Goal: Task Accomplishment & Management: Use online tool/utility

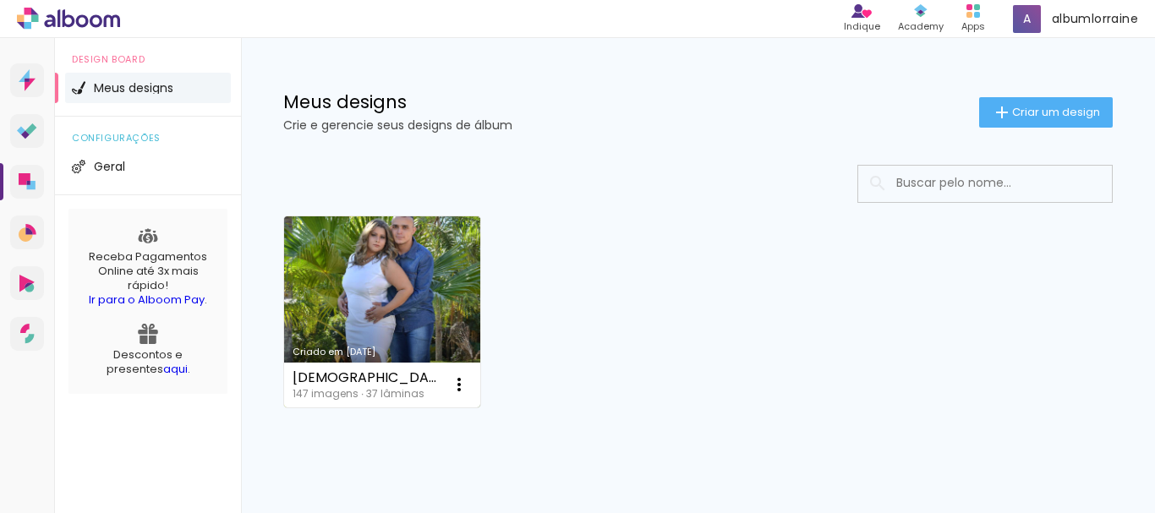
click at [387, 273] on link "Criado em [DATE]" at bounding box center [382, 311] width 196 height 191
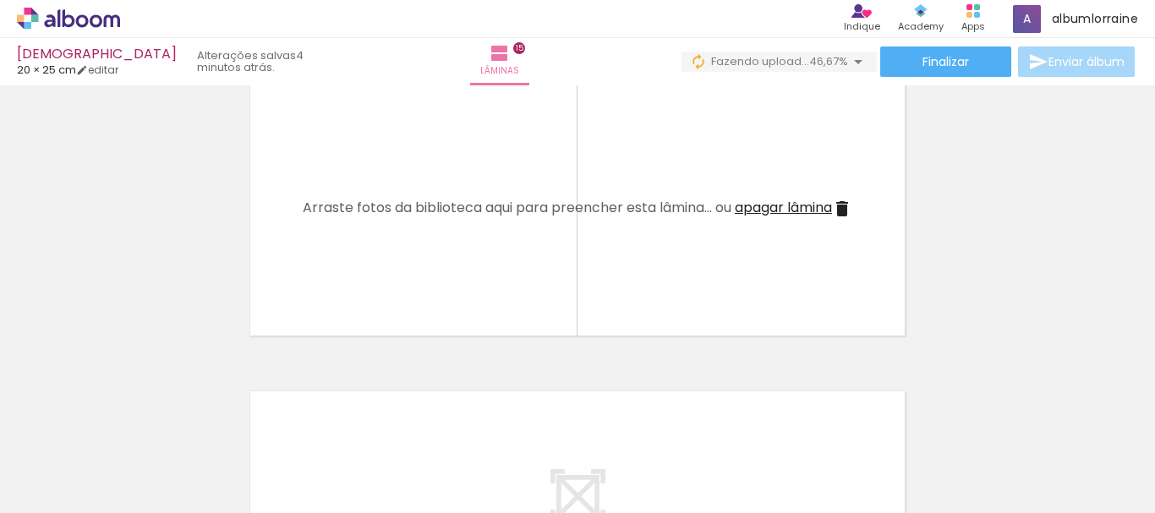
scroll to position [0, 1542]
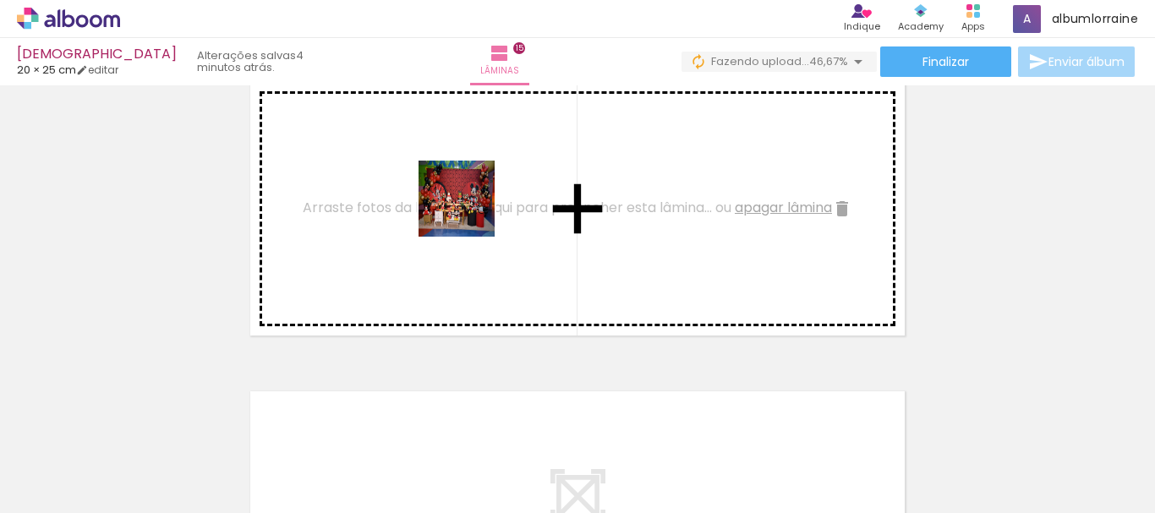
drag, startPoint x: 523, startPoint y: 346, endPoint x: 469, endPoint y: 211, distance: 144.6
click at [469, 211] on quentale-workspace at bounding box center [577, 256] width 1155 height 513
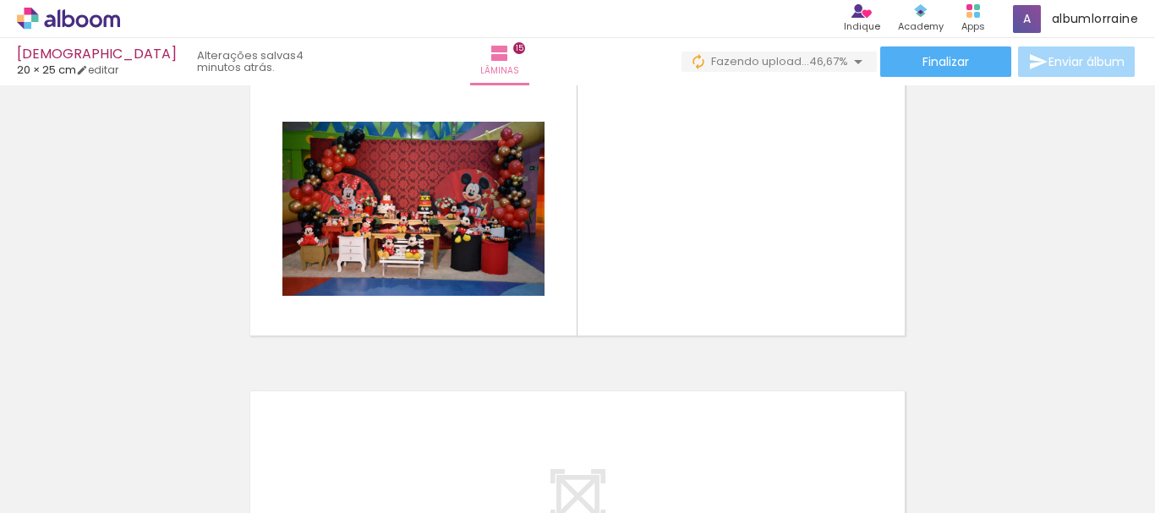
scroll to position [0, 0]
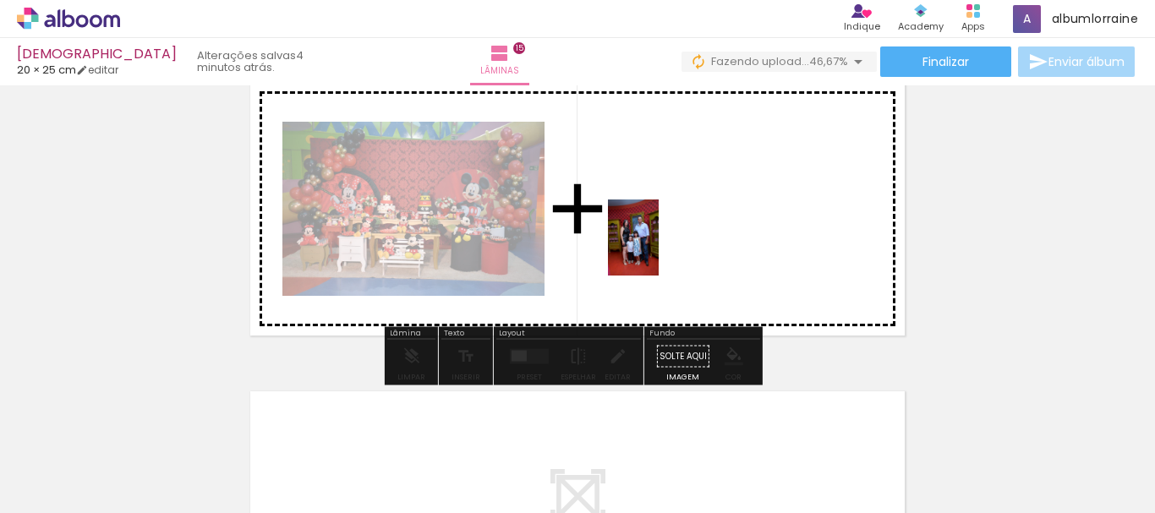
drag, startPoint x: 172, startPoint y: 466, endPoint x: 659, endPoint y: 250, distance: 532.7
click at [659, 250] on quentale-workspace at bounding box center [577, 256] width 1155 height 513
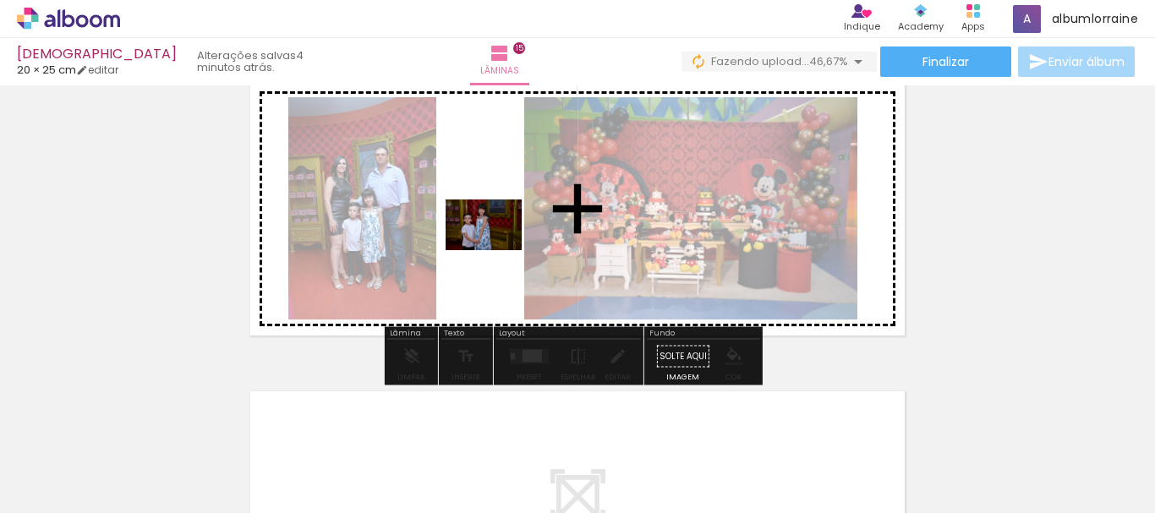
drag, startPoint x: 440, startPoint y: 465, endPoint x: 496, endPoint y: 250, distance: 222.1
click at [496, 250] on quentale-workspace at bounding box center [577, 256] width 1155 height 513
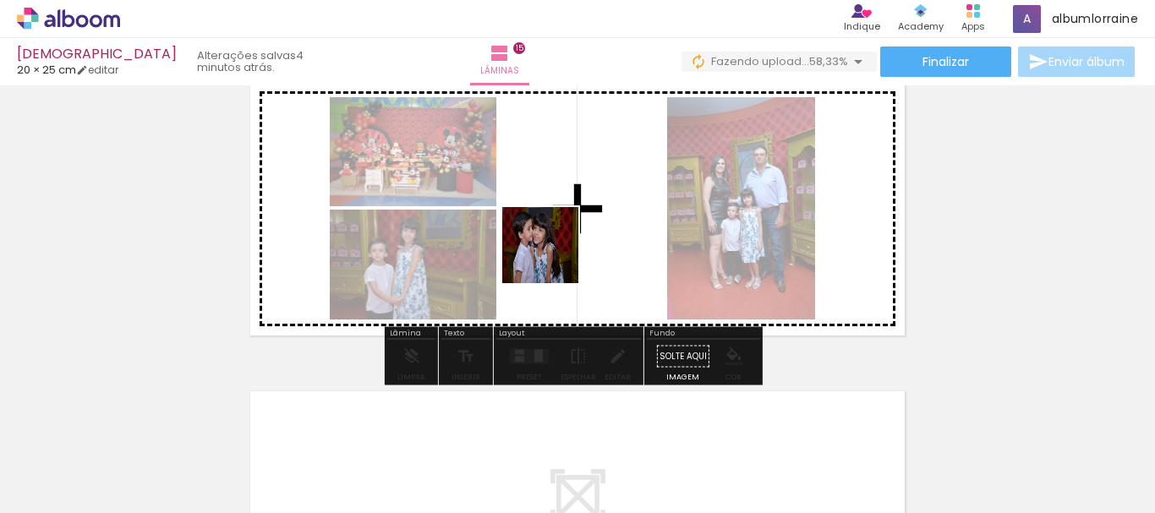
drag, startPoint x: 551, startPoint y: 468, endPoint x: 528, endPoint y: 326, distance: 143.1
click at [556, 215] on quentale-workspace at bounding box center [577, 256] width 1155 height 513
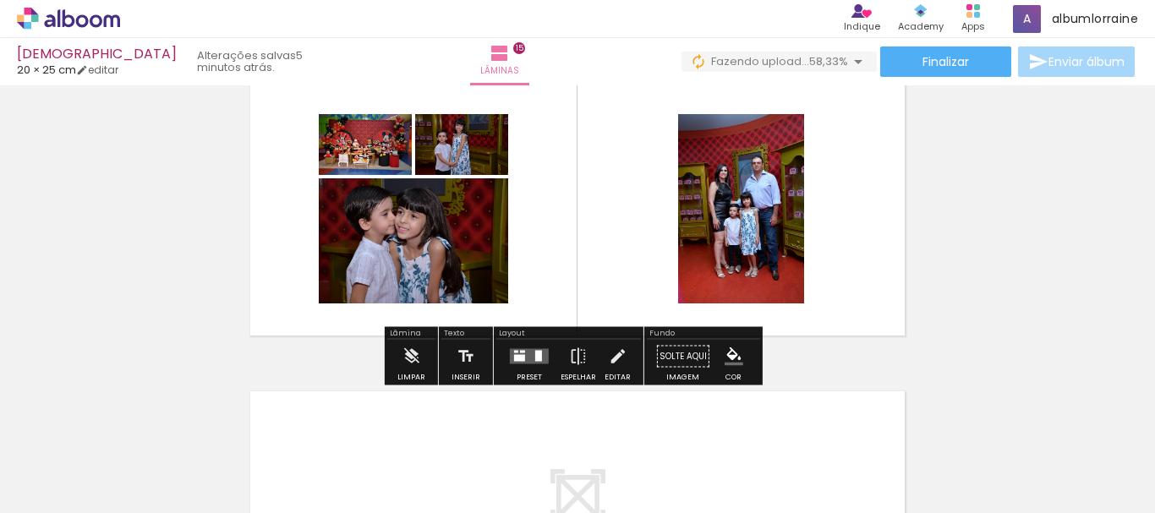
click at [539, 356] on quentale-layouter at bounding box center [529, 356] width 39 height 15
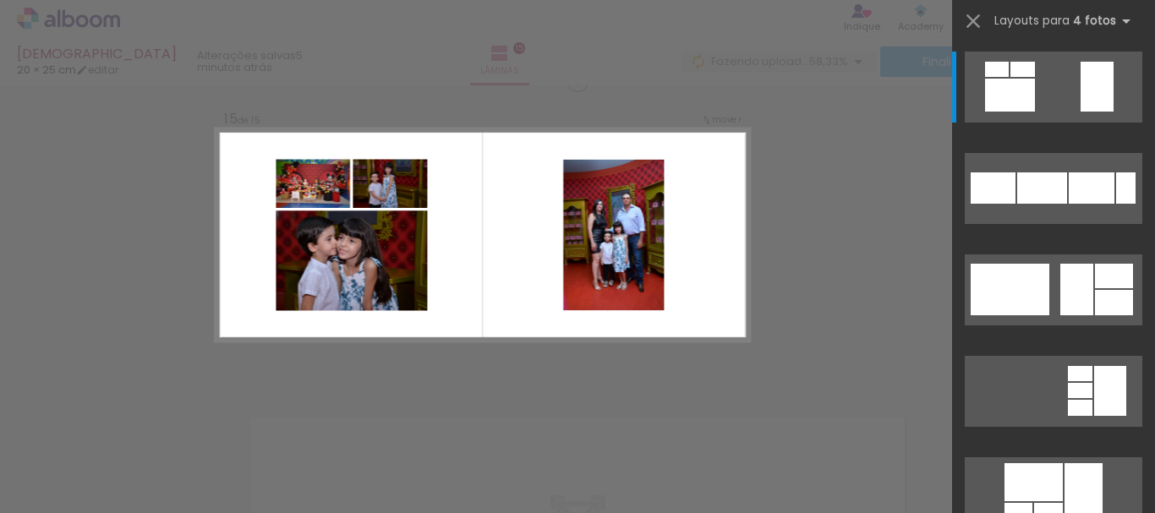
scroll to position [4355, 0]
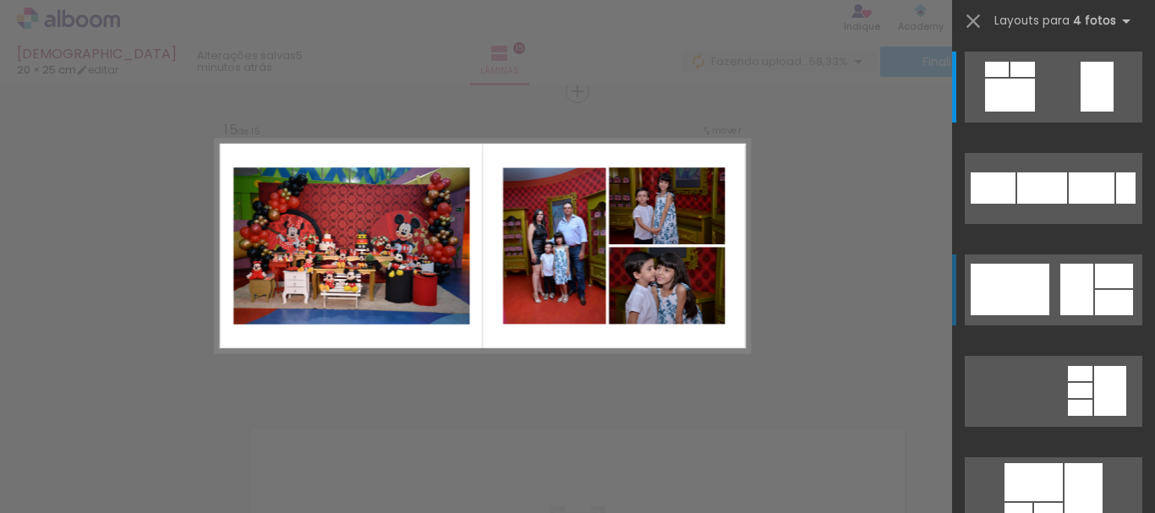
click at [1032, 286] on div at bounding box center [1010, 290] width 79 height 52
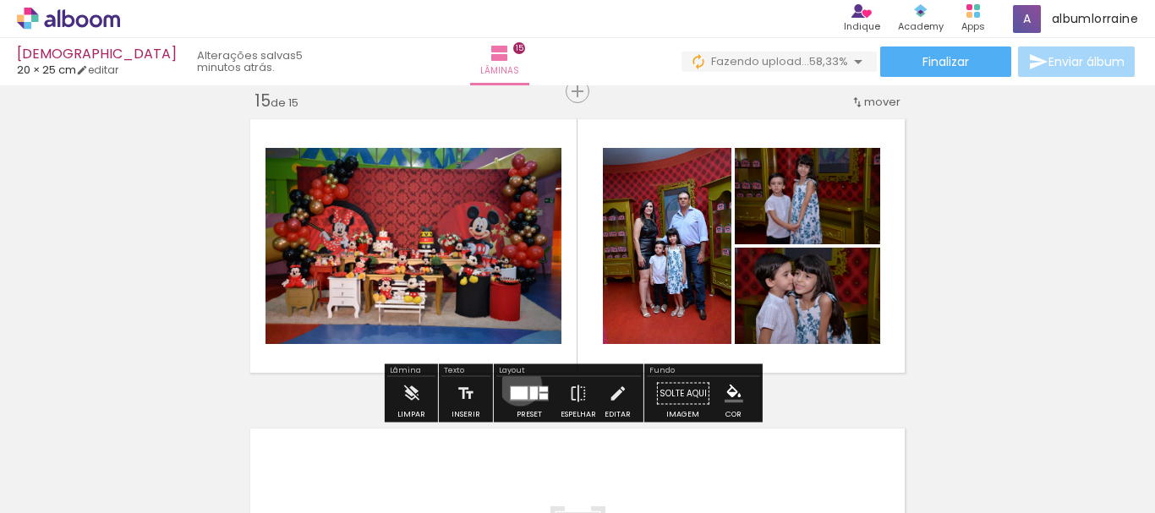
click at [516, 384] on div at bounding box center [530, 394] width 46 height 34
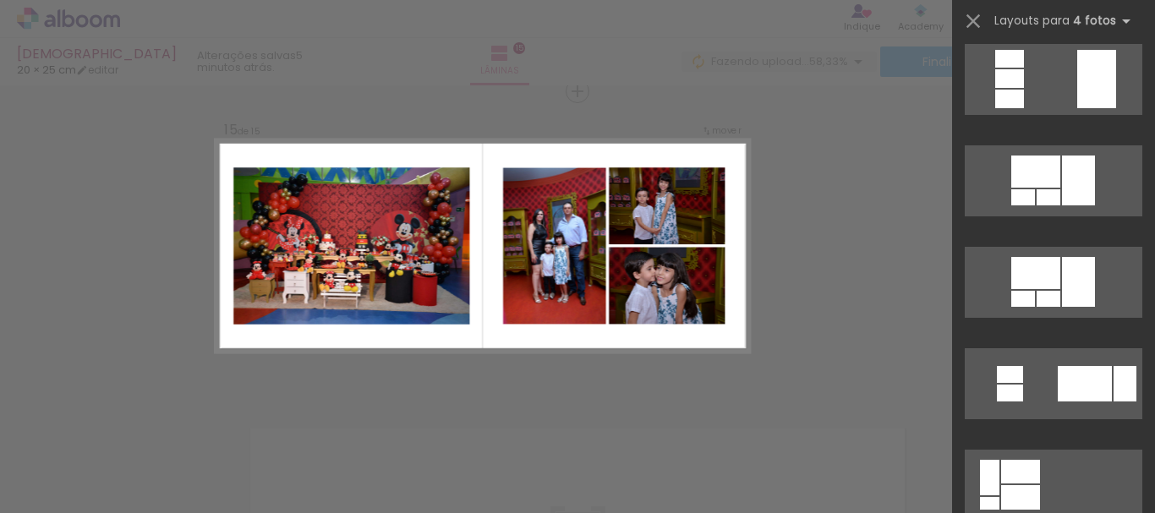
scroll to position [1086, 0]
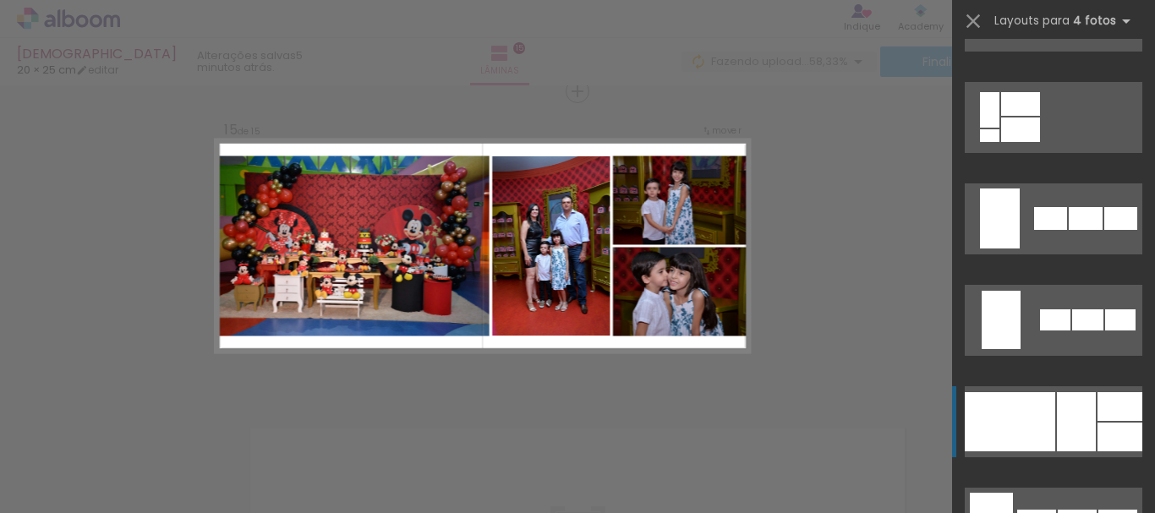
click at [1080, 428] on div at bounding box center [1076, 421] width 39 height 59
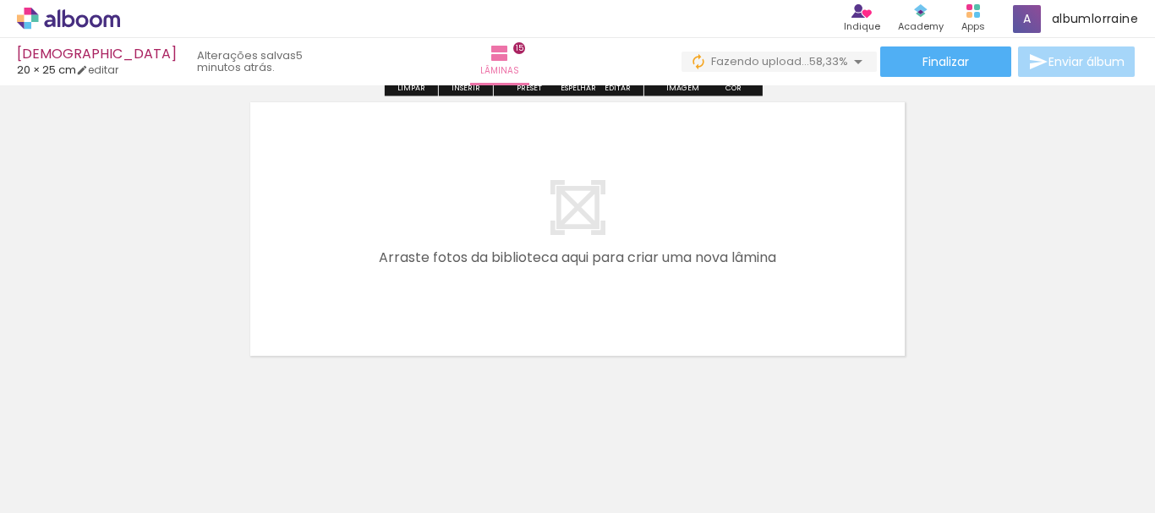
scroll to position [4696, 0]
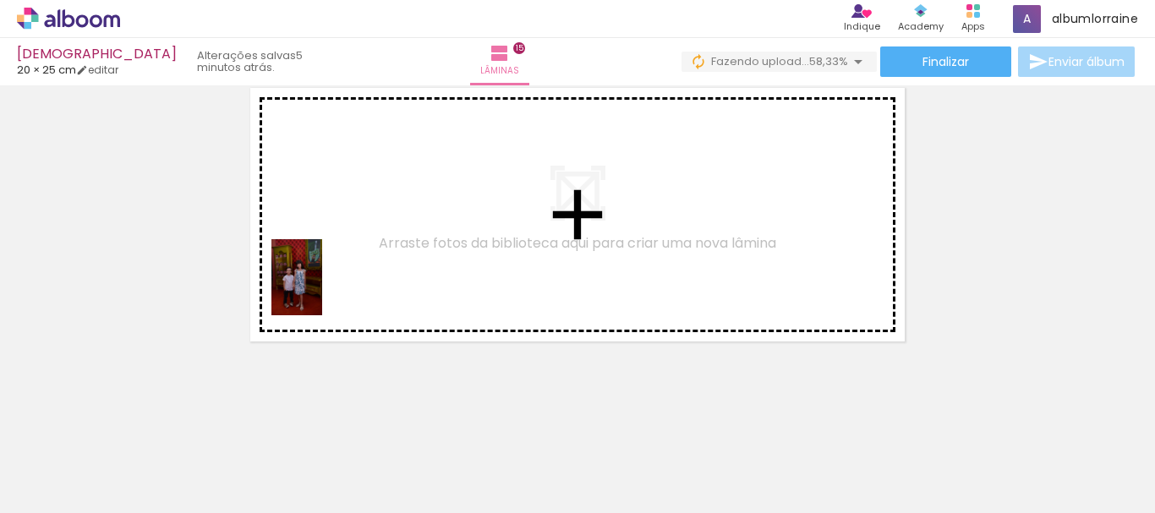
drag, startPoint x: 280, startPoint y: 460, endPoint x: 329, endPoint y: 278, distance: 188.3
click at [329, 278] on quentale-workspace at bounding box center [577, 256] width 1155 height 513
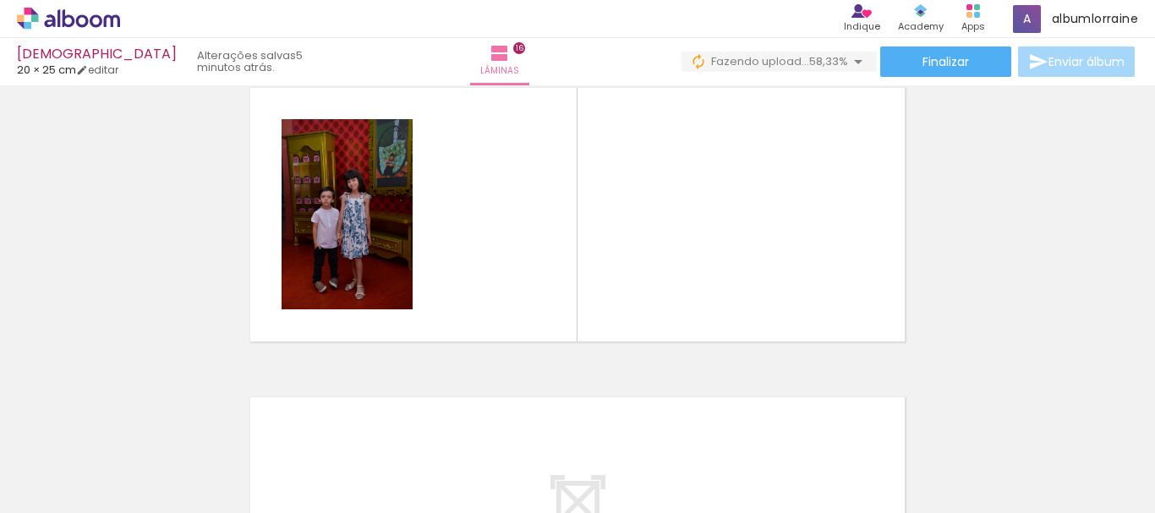
scroll to position [4665, 0]
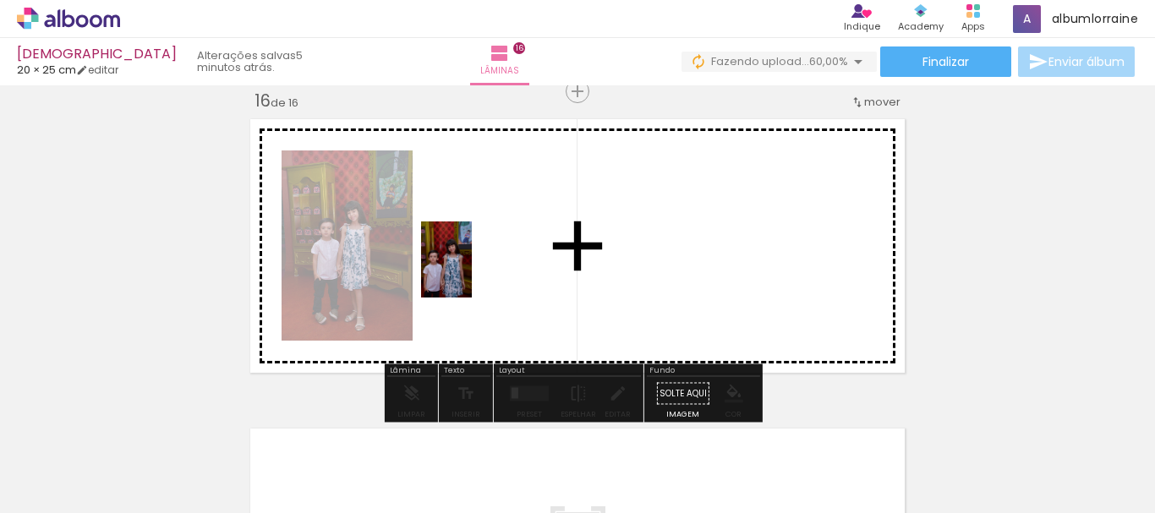
drag, startPoint x: 359, startPoint y: 479, endPoint x: 472, endPoint y: 271, distance: 236.1
click at [472, 271] on quentale-workspace at bounding box center [577, 256] width 1155 height 513
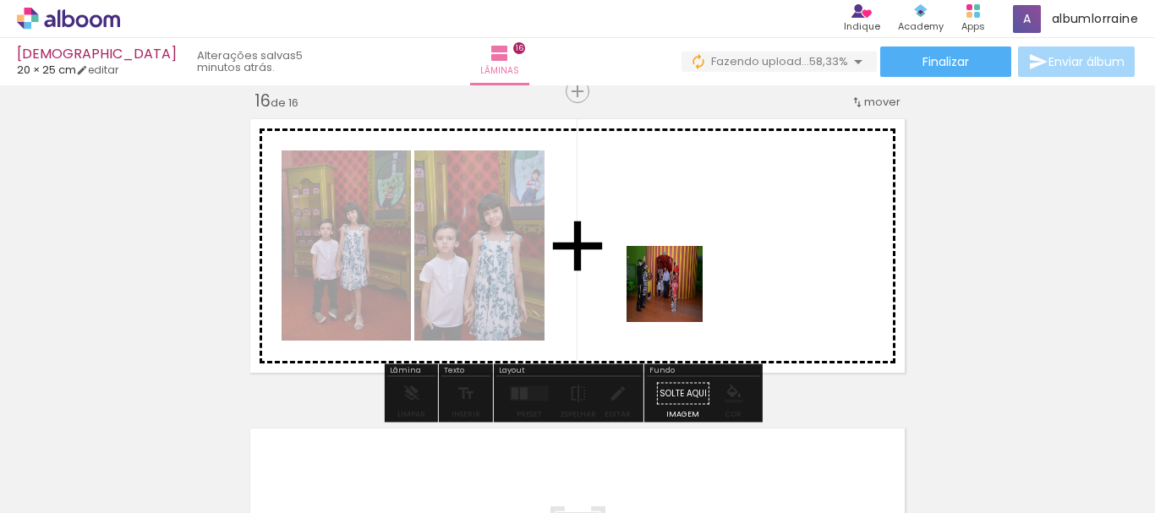
drag, startPoint x: 660, startPoint y: 464, endPoint x: 677, endPoint y: 276, distance: 189.4
click at [677, 276] on quentale-workspace at bounding box center [577, 256] width 1155 height 513
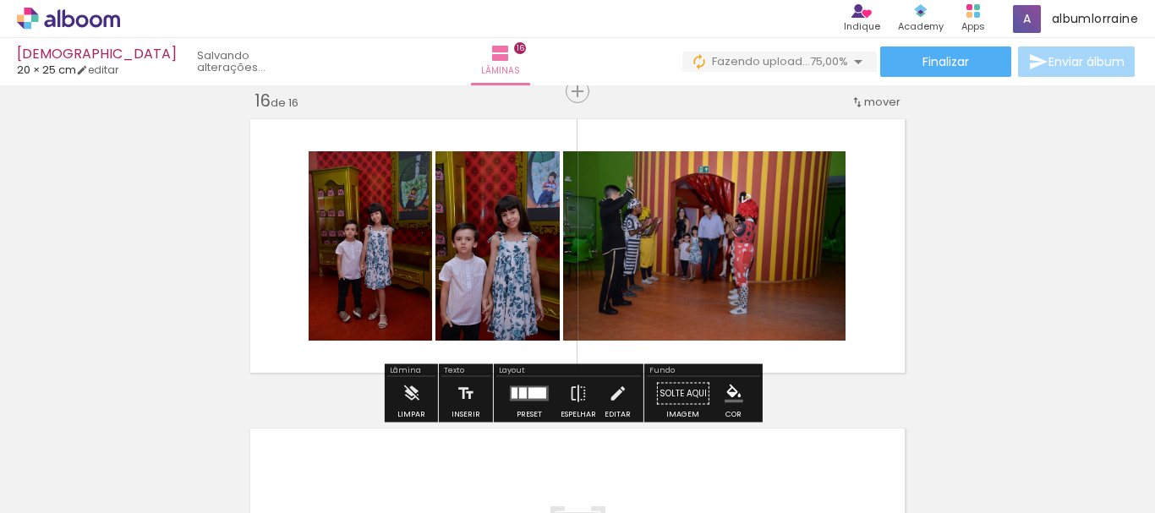
click at [526, 386] on quentale-layouter at bounding box center [529, 393] width 39 height 15
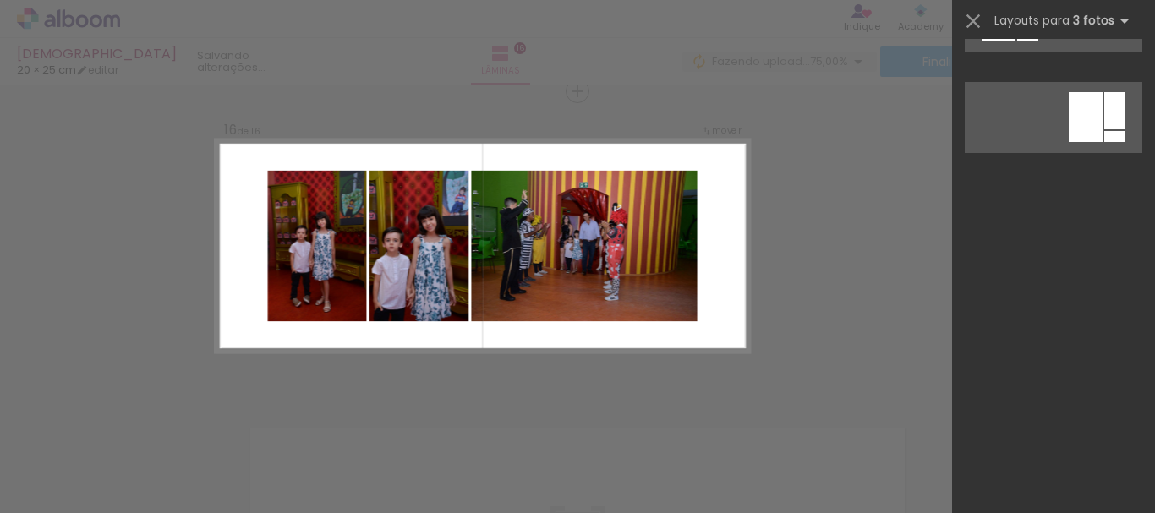
scroll to position [0, 0]
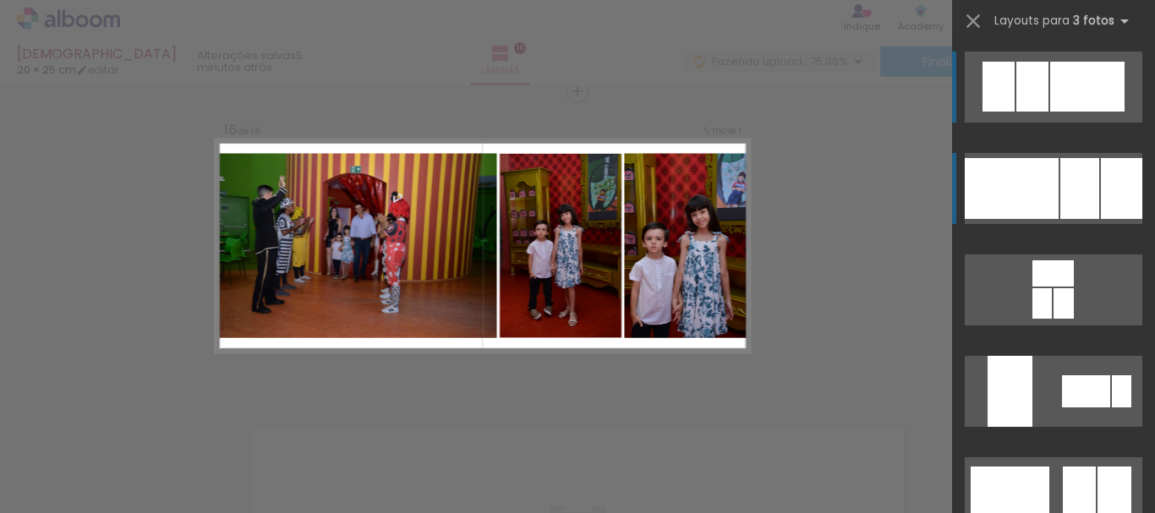
click at [1085, 183] on div at bounding box center [1079, 188] width 39 height 61
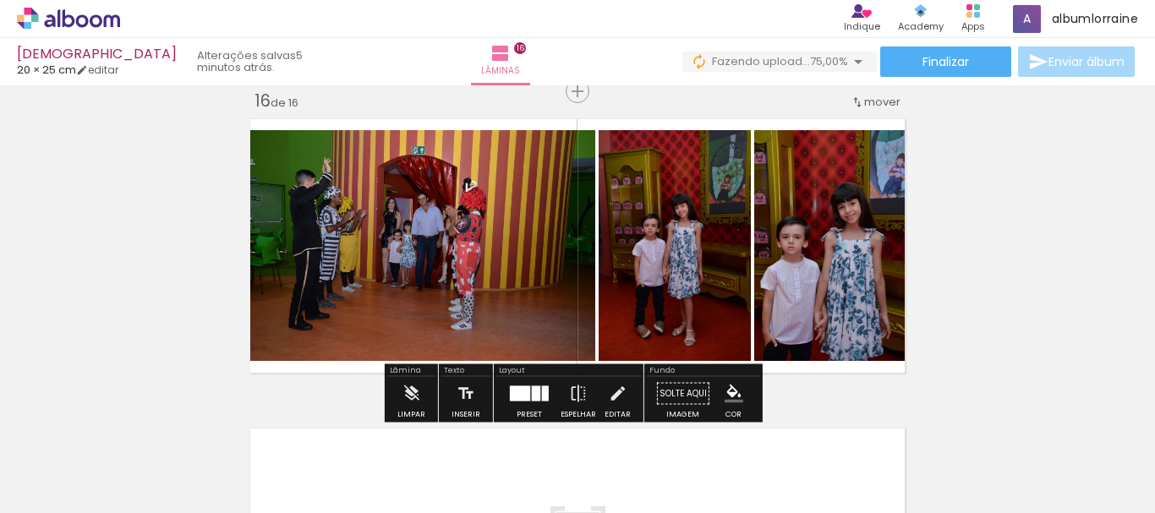
scroll to position [5005, 0]
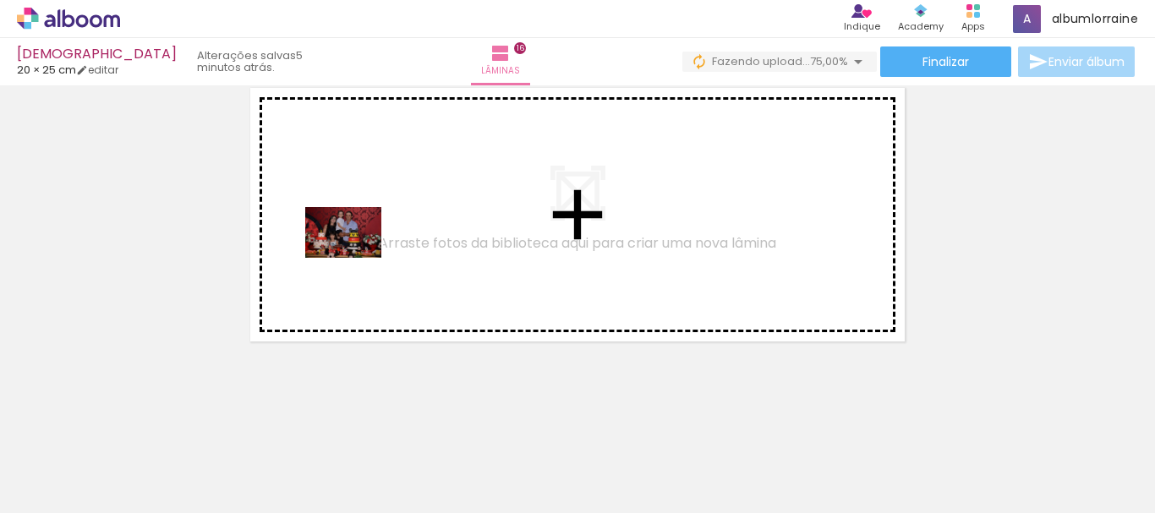
drag, startPoint x: 306, startPoint y: 441, endPoint x: 356, endPoint y: 258, distance: 189.4
click at [356, 258] on quentale-workspace at bounding box center [577, 256] width 1155 height 513
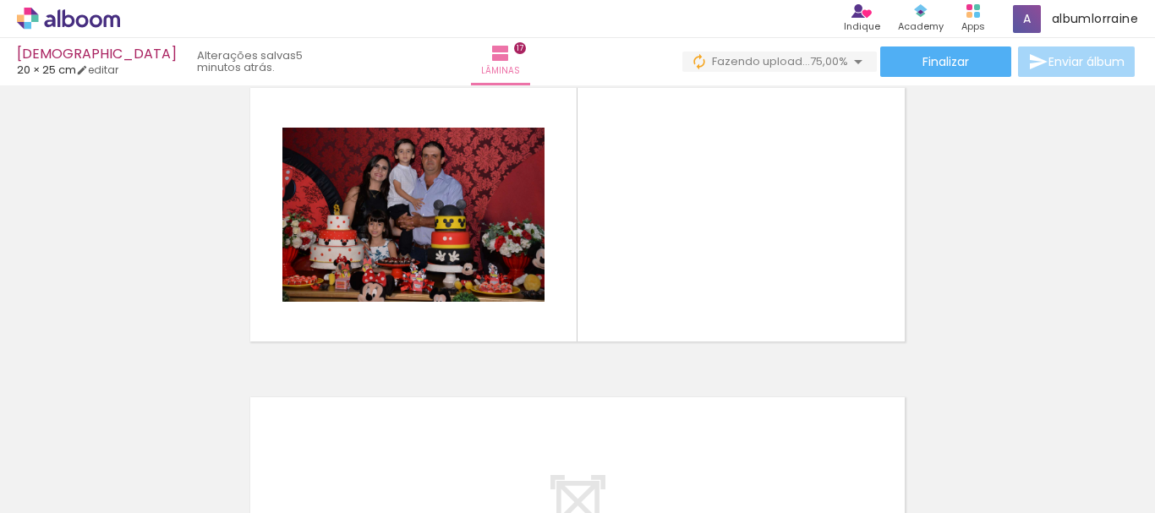
scroll to position [4974, 0]
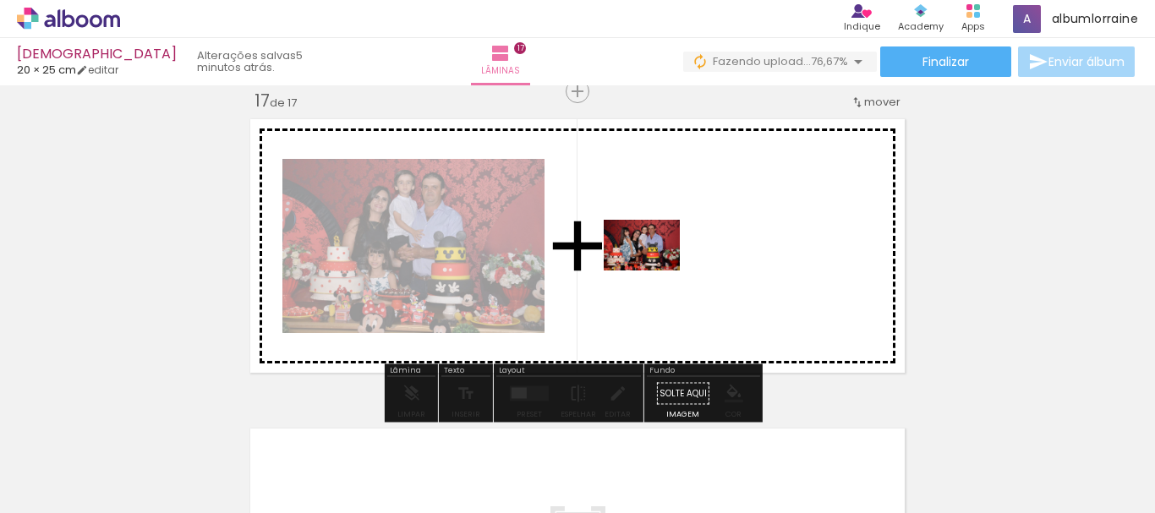
drag, startPoint x: 395, startPoint y: 465, endPoint x: 655, endPoint y: 271, distance: 324.4
click at [655, 271] on quentale-workspace at bounding box center [577, 256] width 1155 height 513
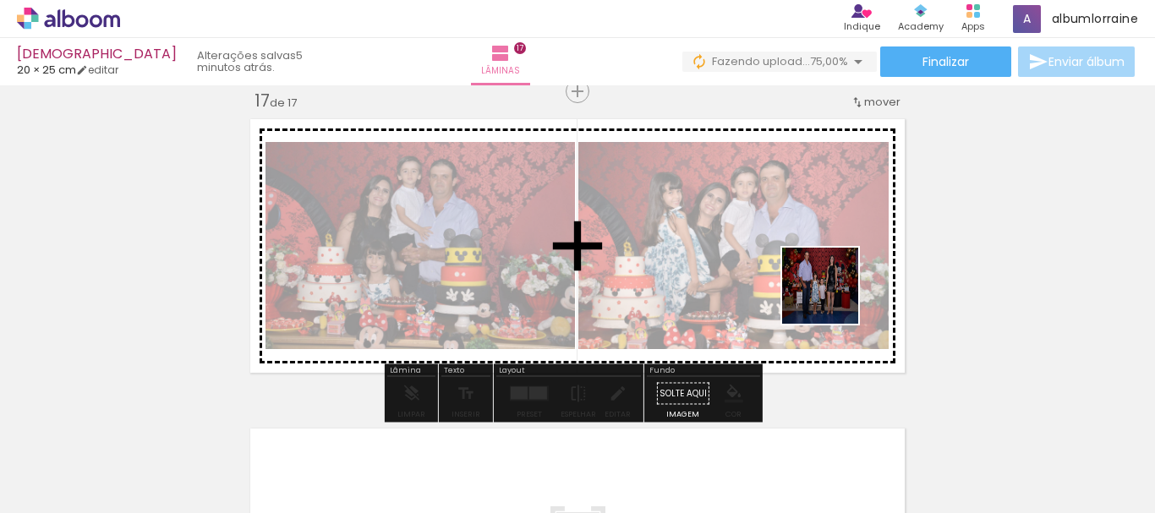
drag, startPoint x: 851, startPoint y: 461, endPoint x: 830, endPoint y: 281, distance: 181.4
click at [830, 281] on quentale-workspace at bounding box center [577, 256] width 1155 height 513
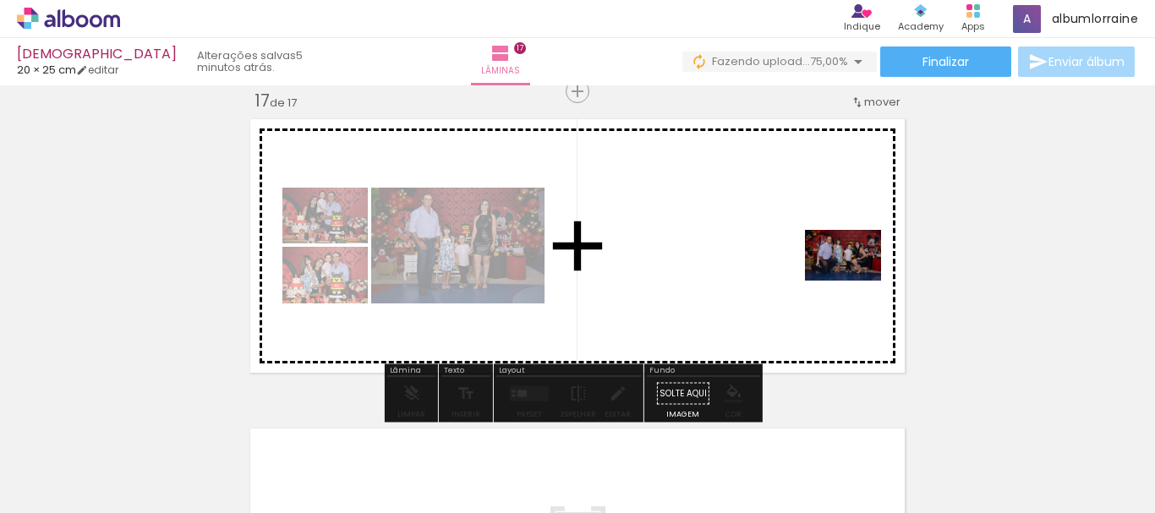
drag, startPoint x: 969, startPoint y: 475, endPoint x: 853, endPoint y: 278, distance: 228.6
click at [853, 278] on quentale-workspace at bounding box center [577, 256] width 1155 height 513
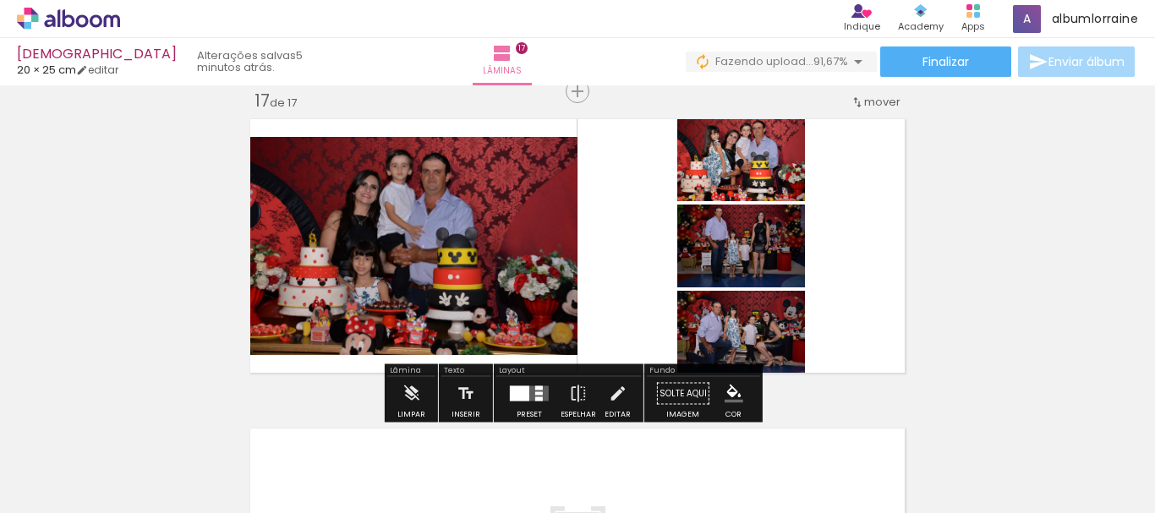
click at [519, 388] on div at bounding box center [519, 393] width 19 height 15
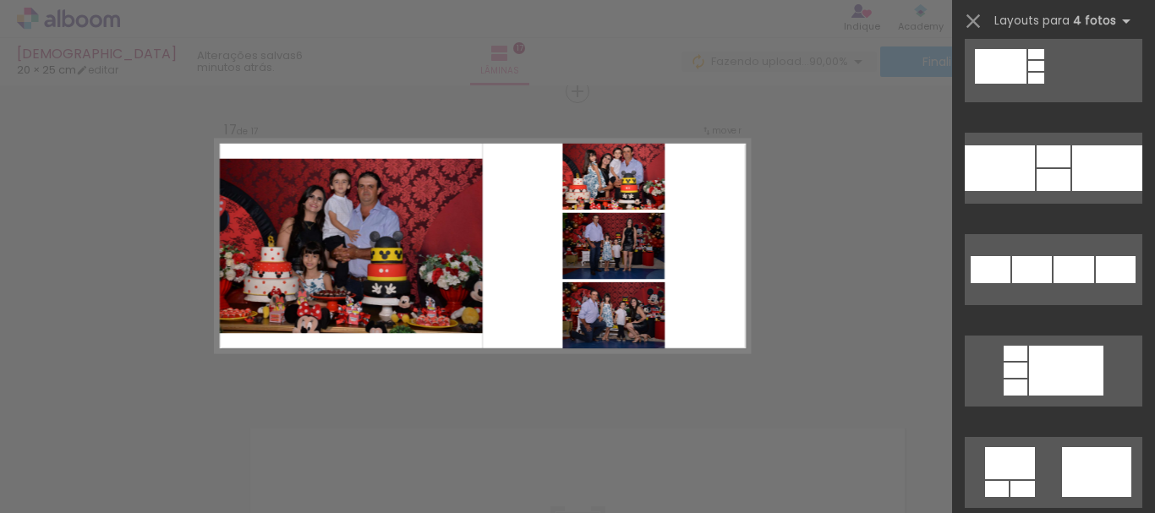
scroll to position [2428, 0]
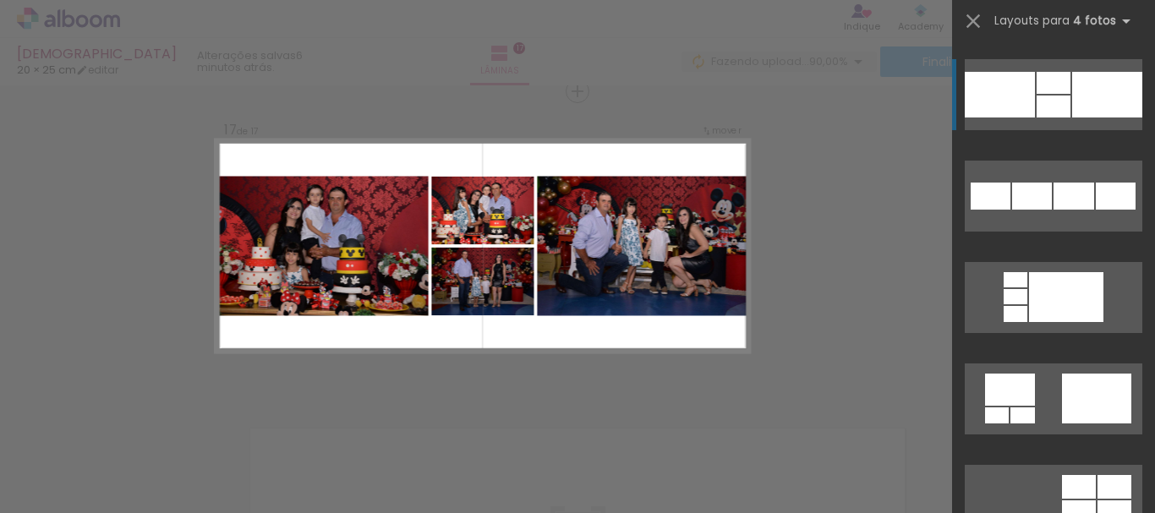
click at [1074, 90] on div at bounding box center [1107, 95] width 70 height 46
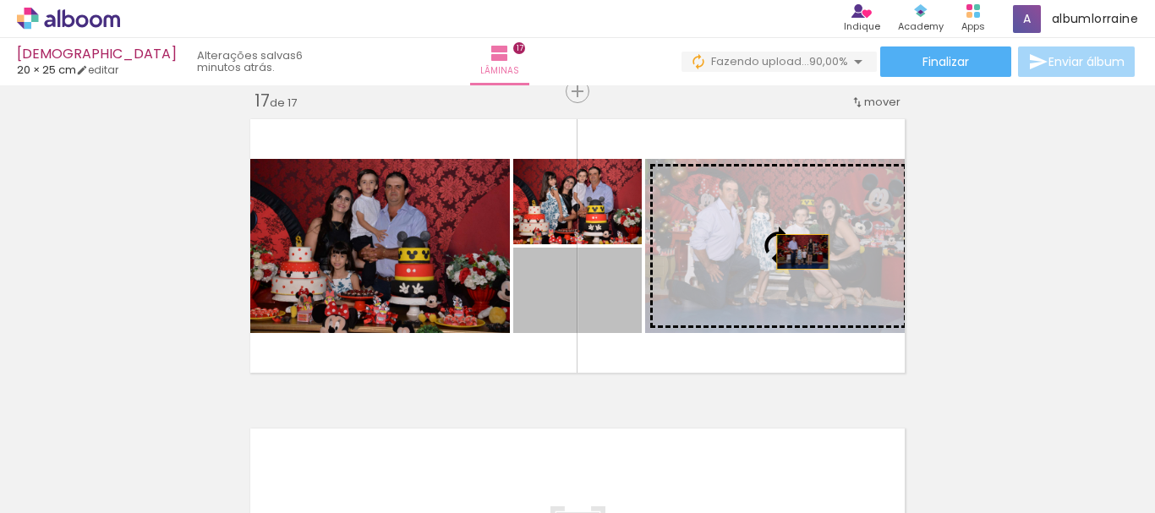
drag, startPoint x: 592, startPoint y: 308, endPoint x: 797, endPoint y: 252, distance: 212.1
click at [0, 0] on slot at bounding box center [0, 0] width 0 height 0
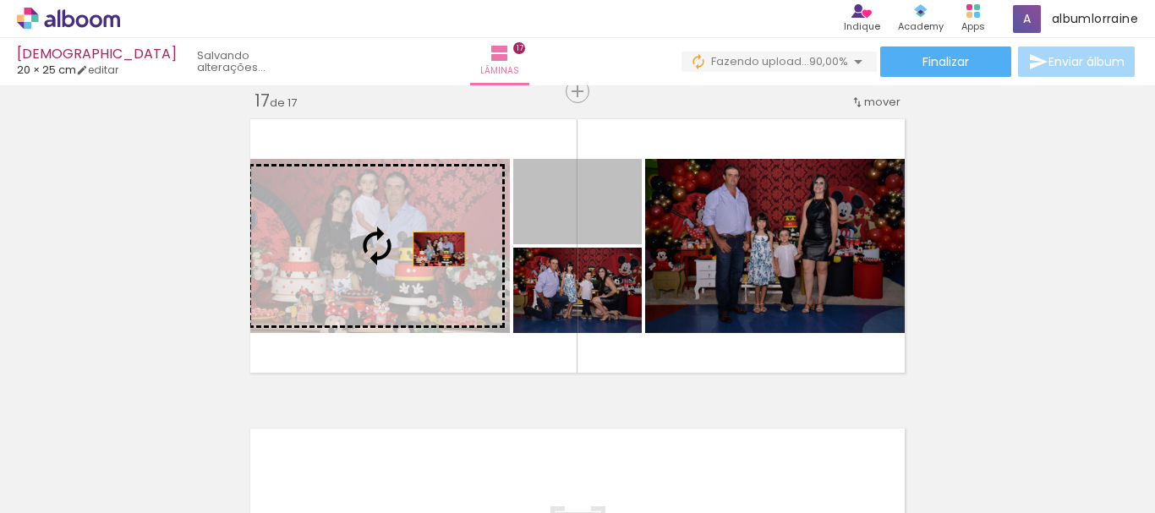
drag, startPoint x: 610, startPoint y: 222, endPoint x: 433, endPoint y: 249, distance: 178.8
click at [0, 0] on slot at bounding box center [0, 0] width 0 height 0
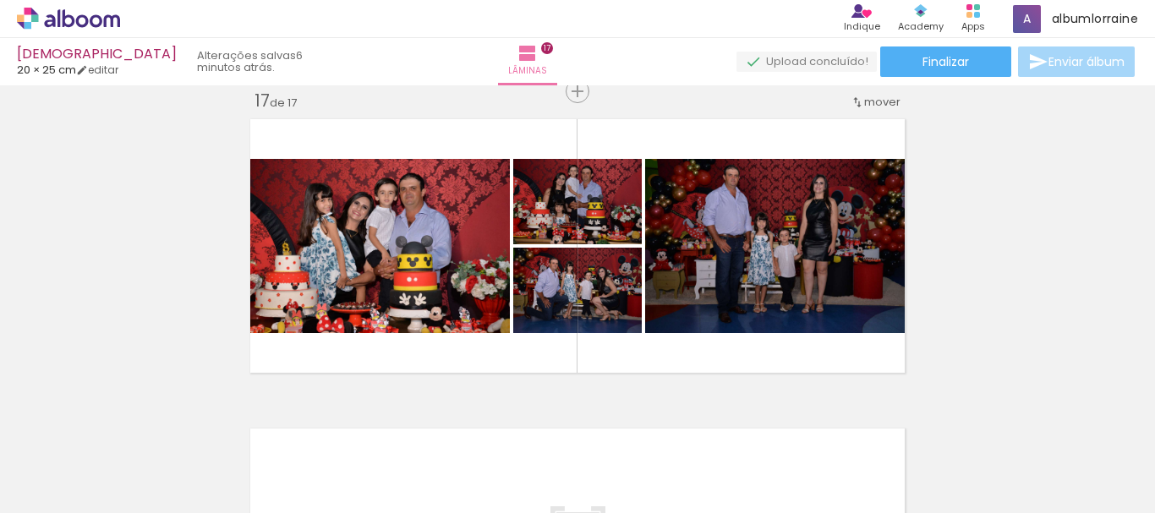
scroll to position [5315, 0]
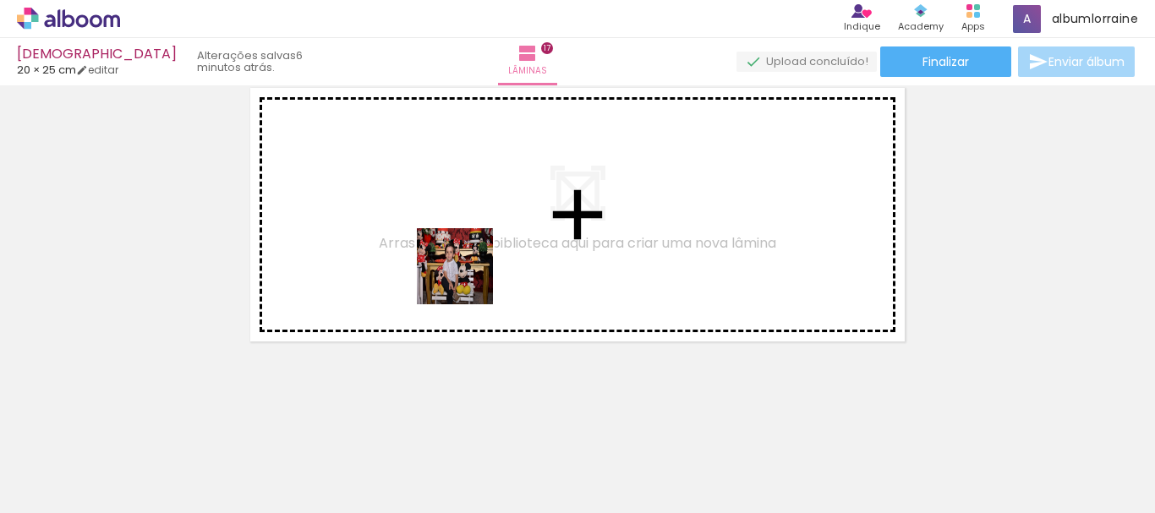
drag, startPoint x: 473, startPoint y: 432, endPoint x: 466, endPoint y: 242, distance: 190.4
click at [466, 242] on quentale-workspace at bounding box center [577, 256] width 1155 height 513
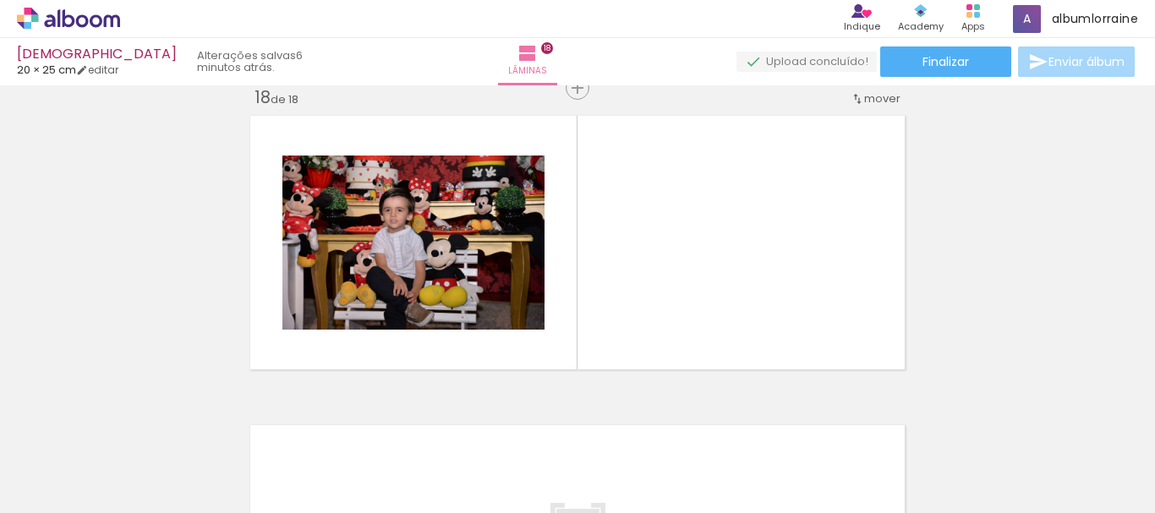
scroll to position [5284, 0]
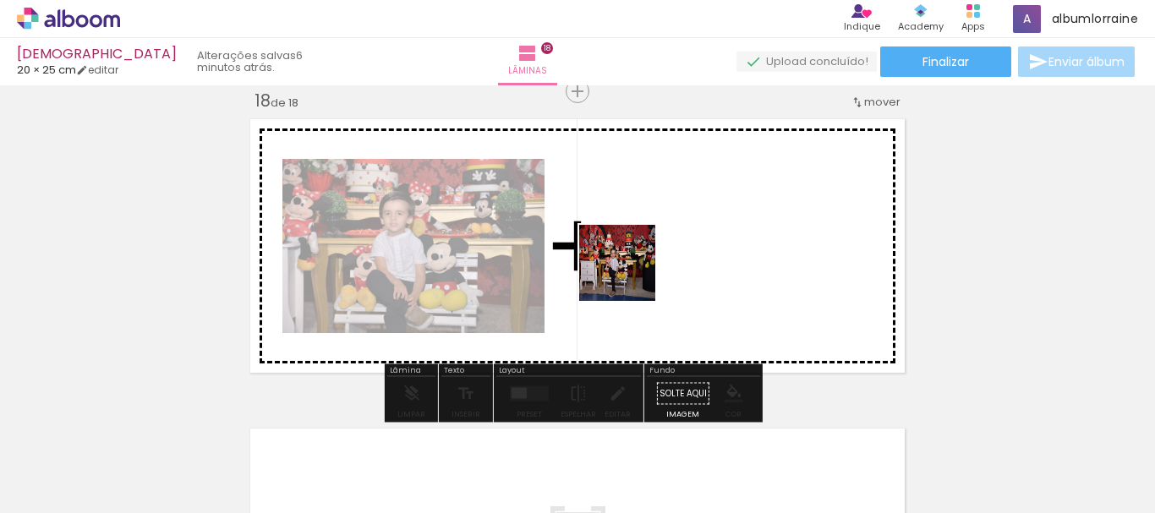
click at [630, 276] on quentale-workspace at bounding box center [577, 256] width 1155 height 513
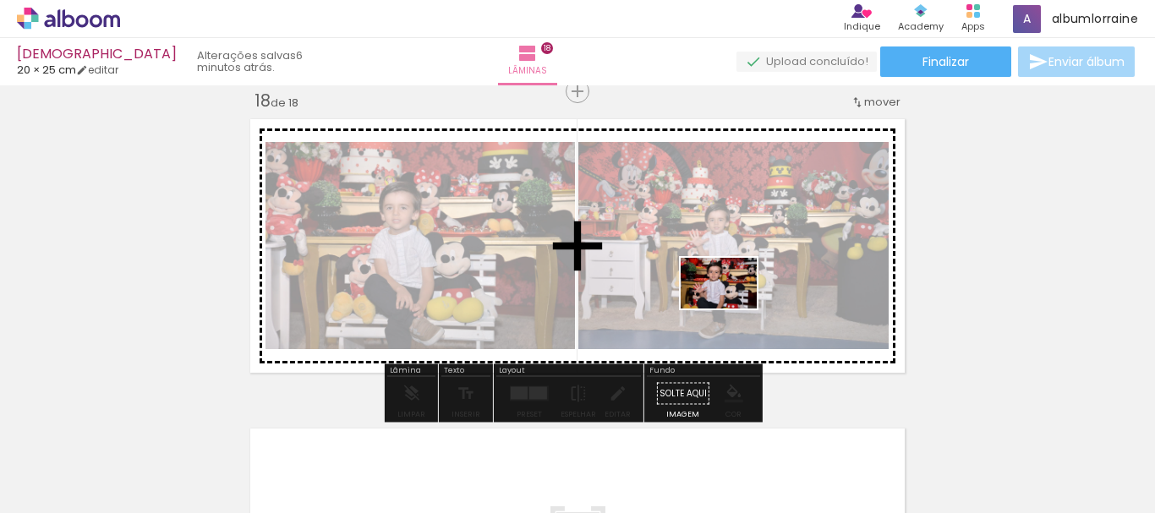
drag, startPoint x: 690, startPoint y: 452, endPoint x: 731, endPoint y: 308, distance: 149.6
click at [731, 308] on quentale-workspace at bounding box center [577, 256] width 1155 height 513
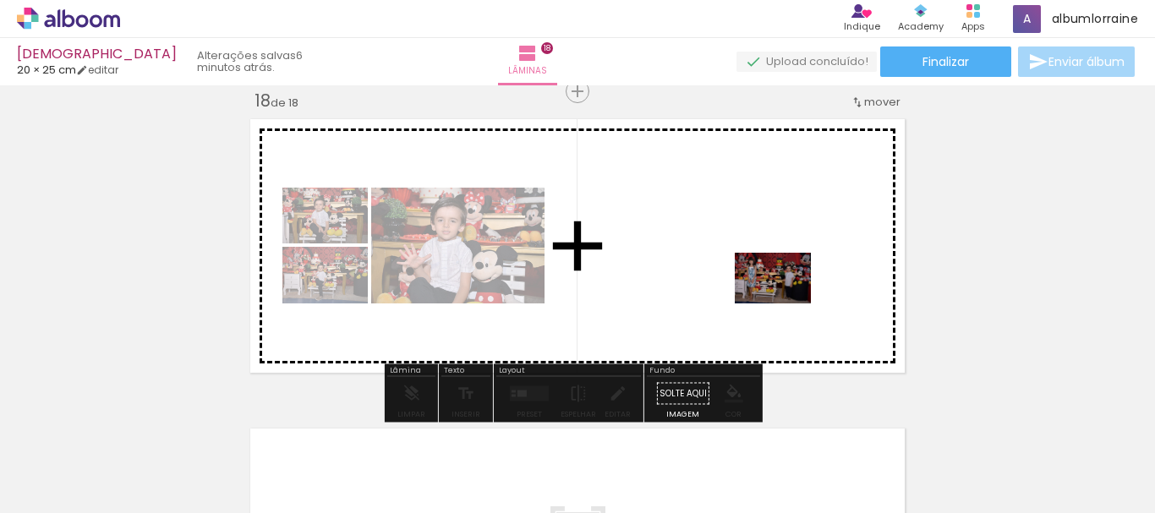
drag, startPoint x: 778, startPoint y: 473, endPoint x: 786, endPoint y: 304, distance: 169.3
click at [786, 304] on quentale-workspace at bounding box center [577, 256] width 1155 height 513
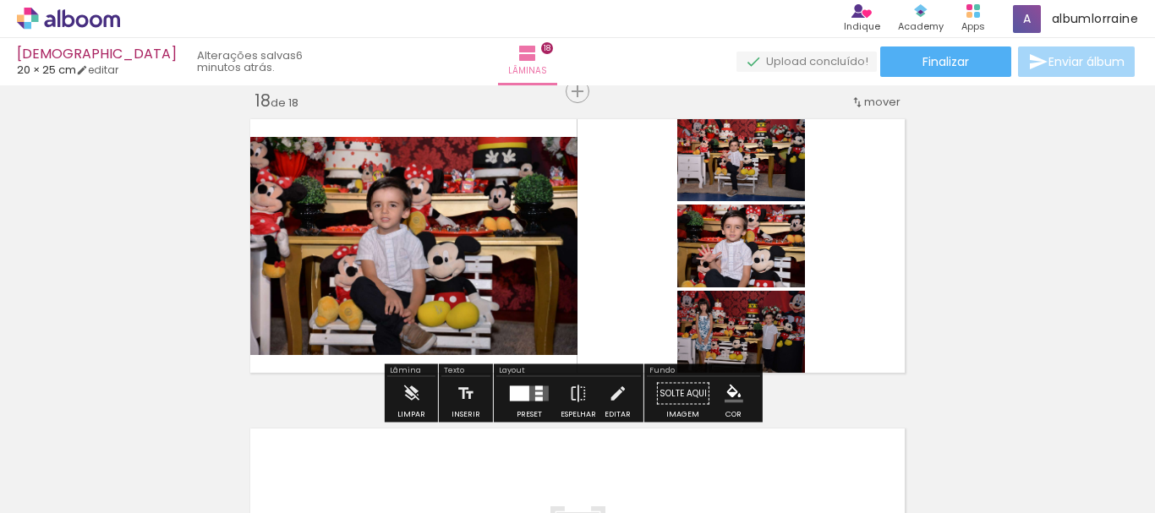
click at [521, 388] on div at bounding box center [519, 393] width 19 height 15
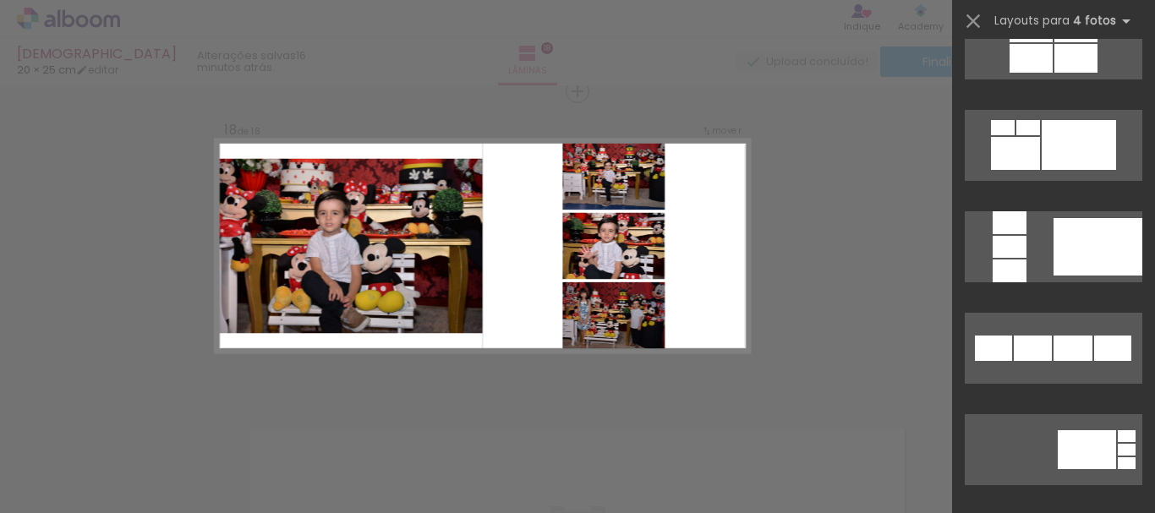
scroll to position [1839, 0]
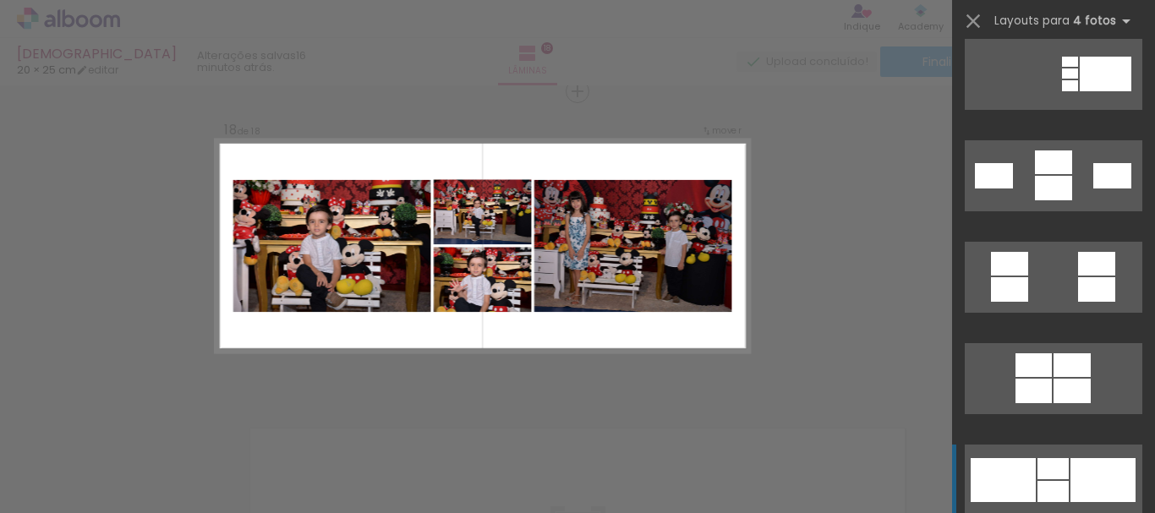
click at [1061, 481] on div at bounding box center [1053, 491] width 31 height 21
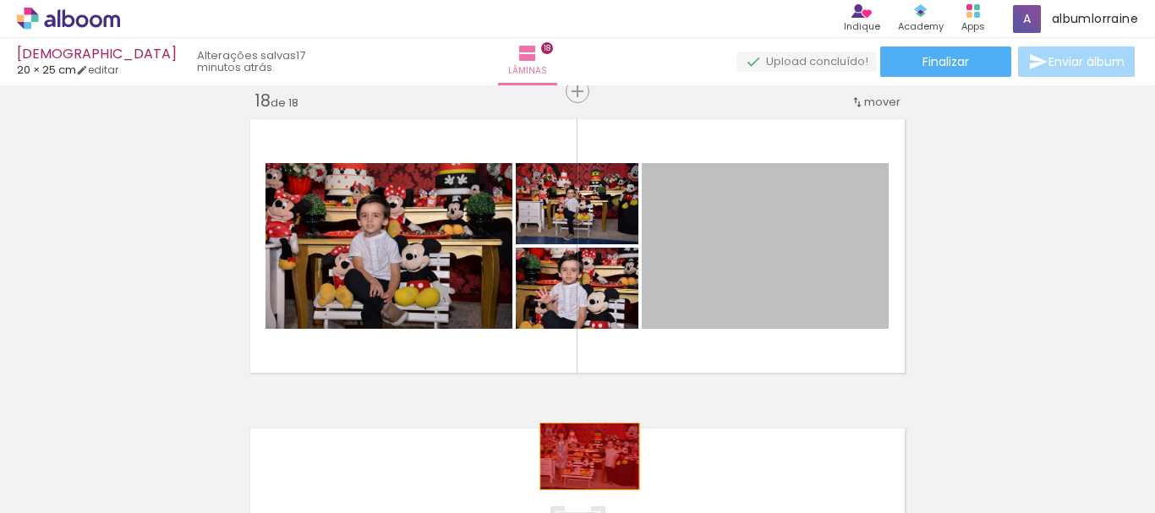
drag, startPoint x: 795, startPoint y: 272, endPoint x: 596, endPoint y: 435, distance: 256.6
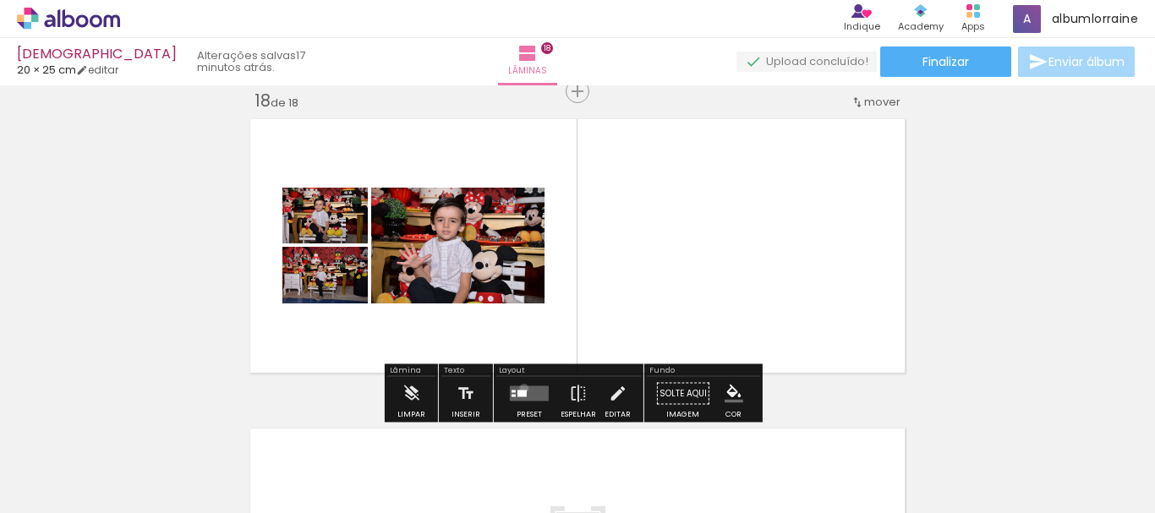
click at [520, 388] on quentale-layouter at bounding box center [529, 393] width 39 height 15
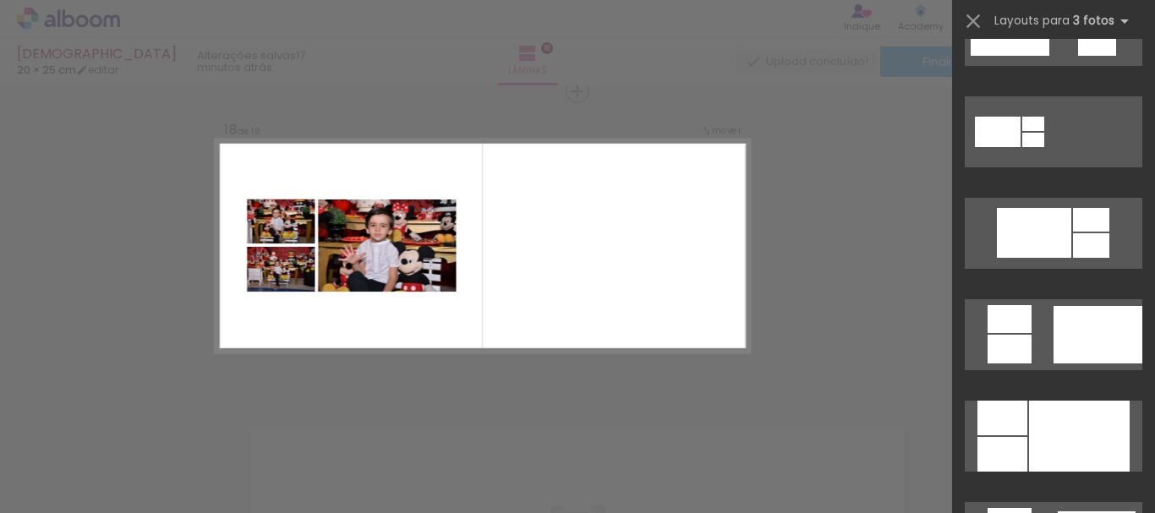
scroll to position [810, 0]
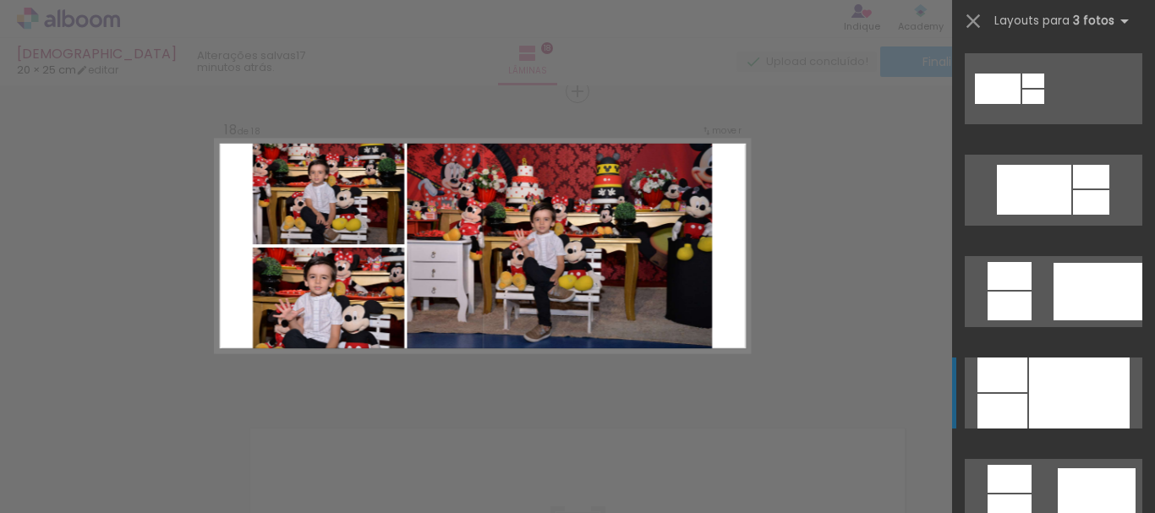
click at [1071, 391] on div at bounding box center [1079, 393] width 101 height 71
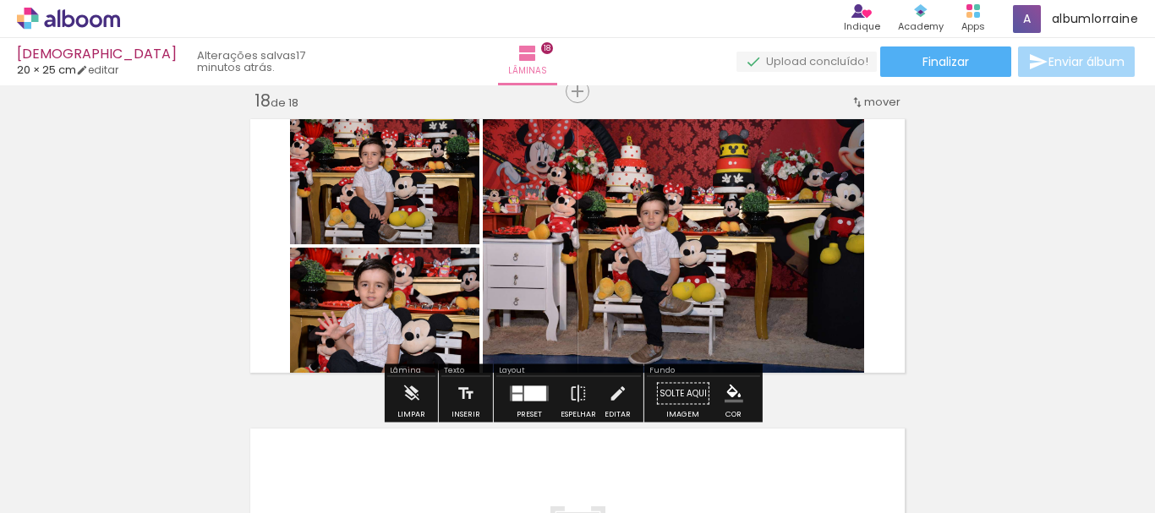
click at [805, 245] on quentale-photo at bounding box center [673, 245] width 381 height 267
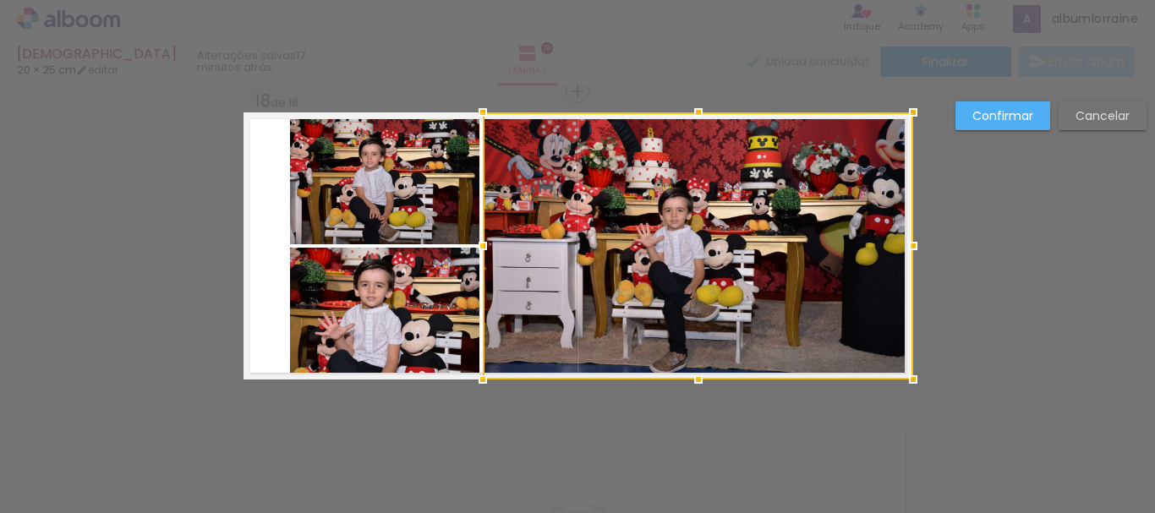
drag, startPoint x: 857, startPoint y: 246, endPoint x: 907, endPoint y: 242, distance: 50.1
click at [907, 242] on div at bounding box center [913, 246] width 34 height 34
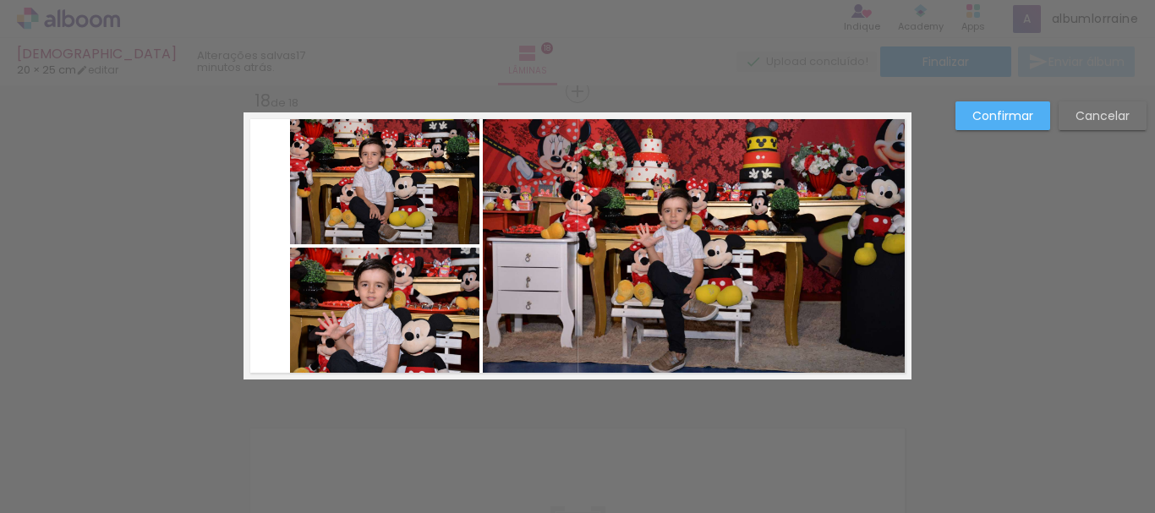
click at [0, 0] on slot "Confirmar" at bounding box center [0, 0] width 0 height 0
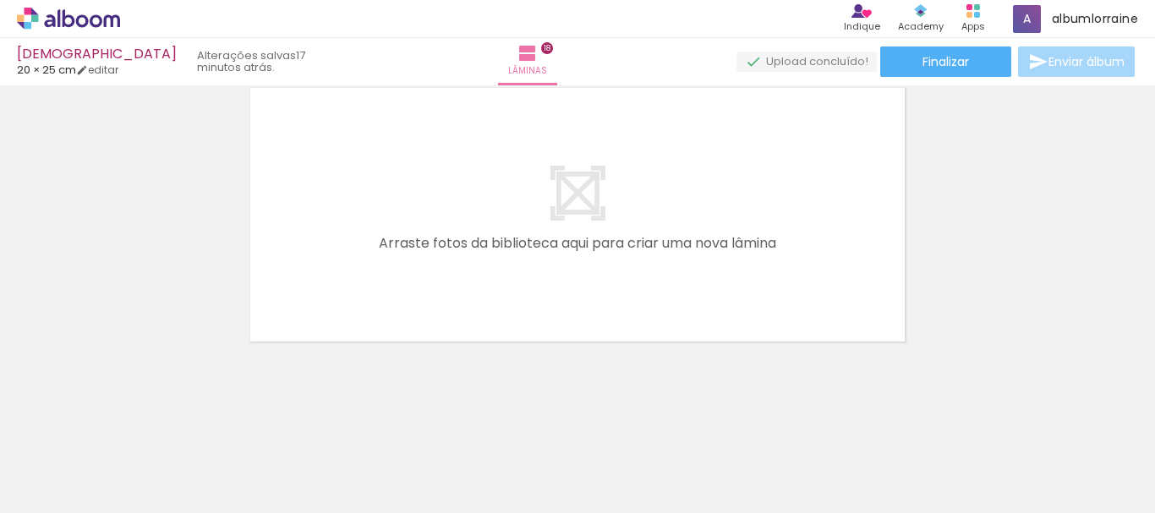
scroll to position [0, 776]
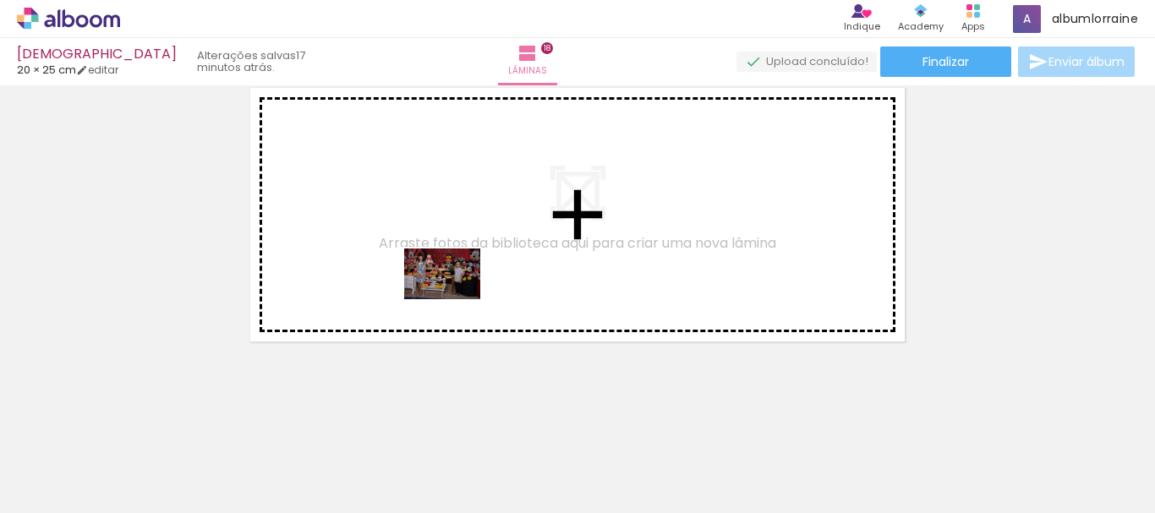
drag, startPoint x: 445, startPoint y: 386, endPoint x: 455, endPoint y: 299, distance: 86.9
click at [455, 299] on quentale-workspace at bounding box center [577, 256] width 1155 height 513
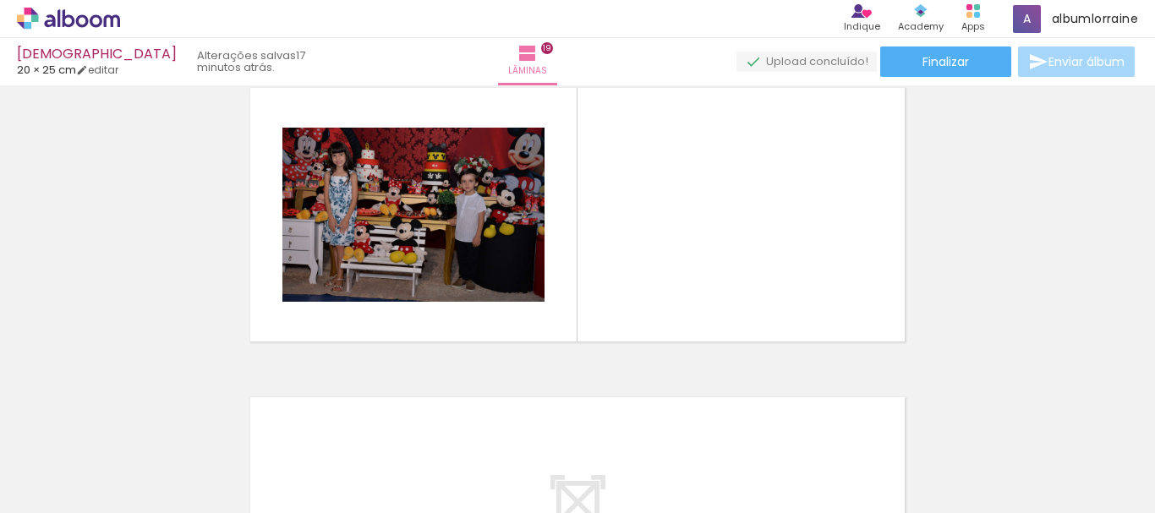
scroll to position [5593, 0]
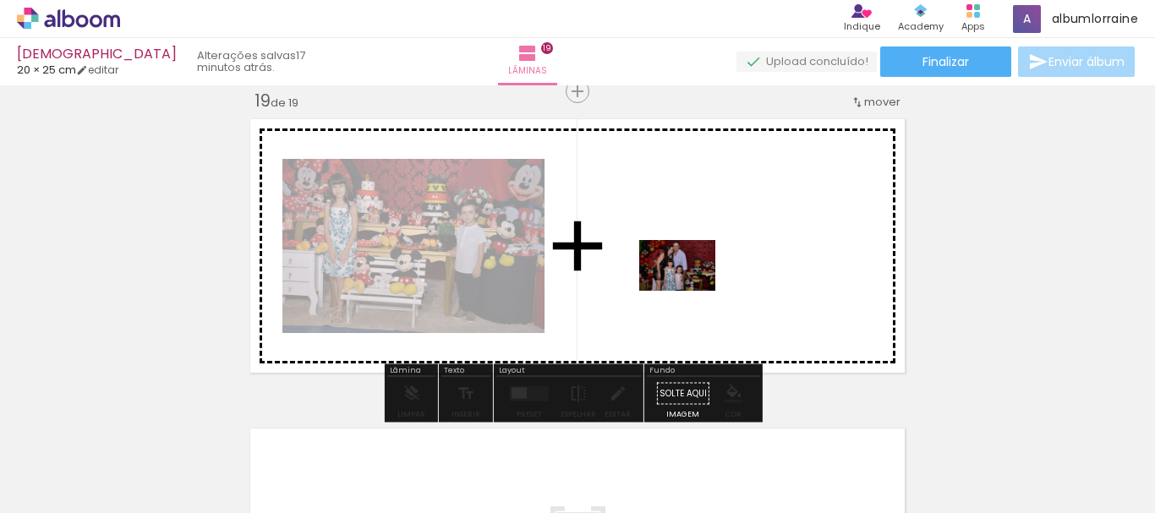
drag, startPoint x: 715, startPoint y: 466, endPoint x: 689, endPoint y: 291, distance: 176.9
click at [689, 291] on quentale-workspace at bounding box center [577, 256] width 1155 height 513
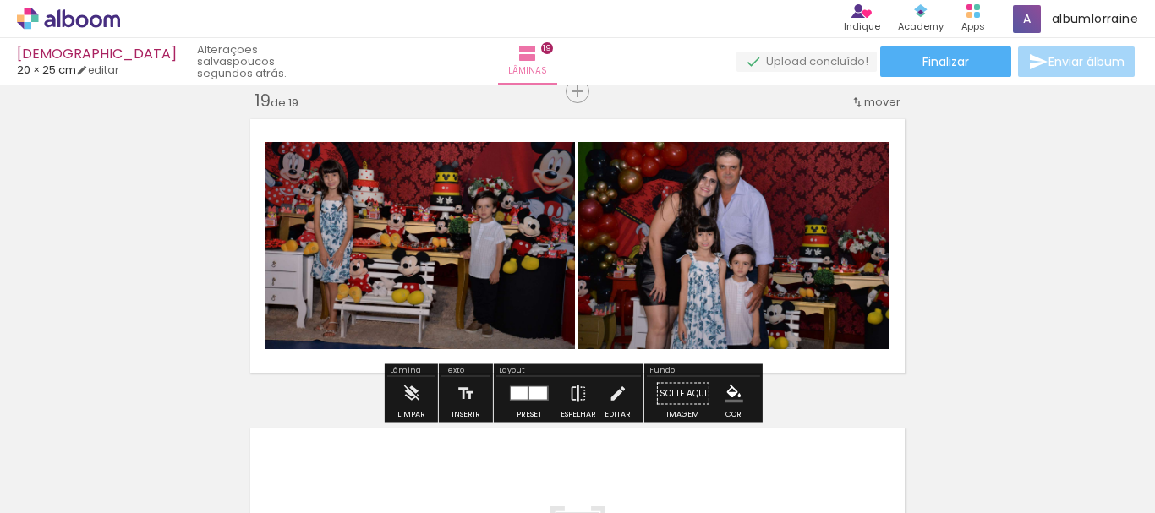
scroll to position [5934, 0]
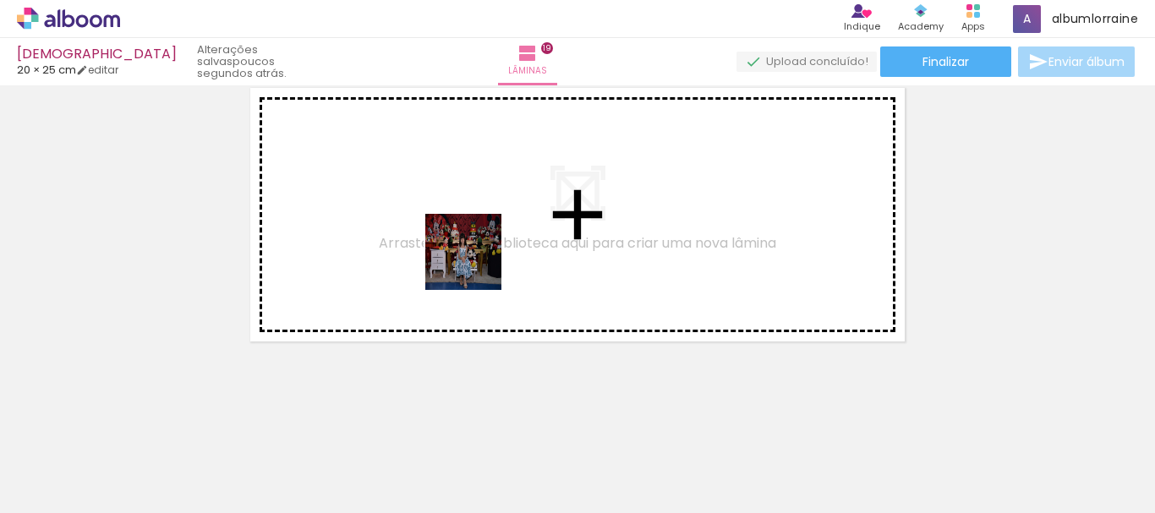
drag, startPoint x: 551, startPoint y: 462, endPoint x: 473, endPoint y: 262, distance: 214.2
click at [473, 262] on quentale-workspace at bounding box center [577, 256] width 1155 height 513
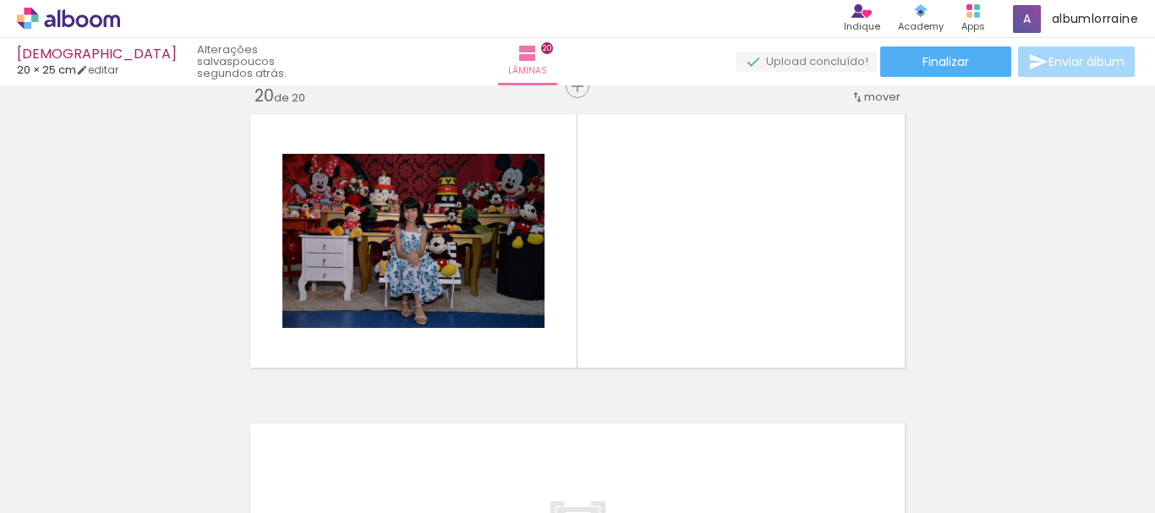
scroll to position [5903, 0]
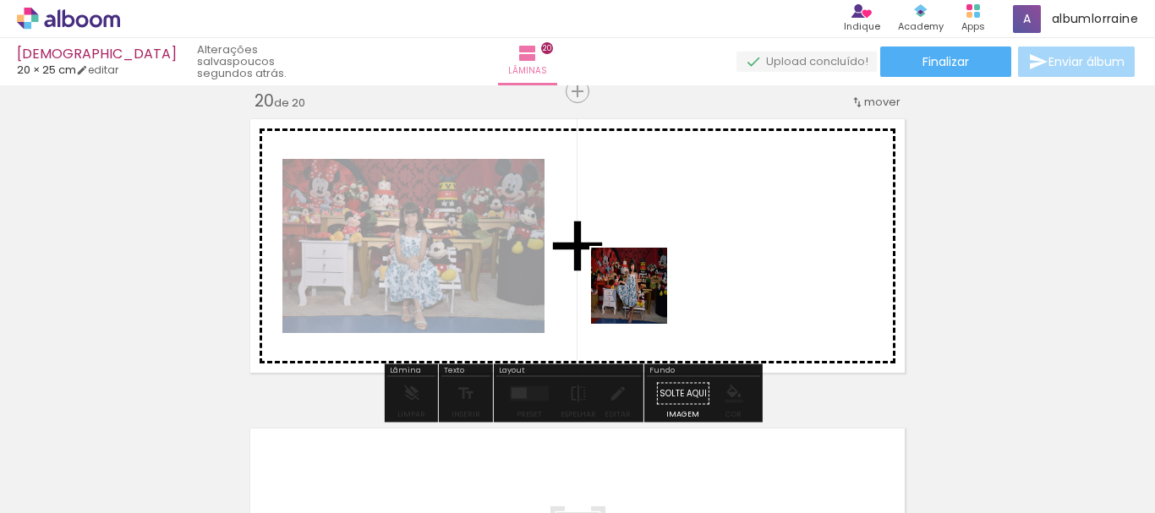
drag, startPoint x: 671, startPoint y: 432, endPoint x: 835, endPoint y: 511, distance: 181.2
click at [634, 268] on quentale-workspace at bounding box center [577, 256] width 1155 height 513
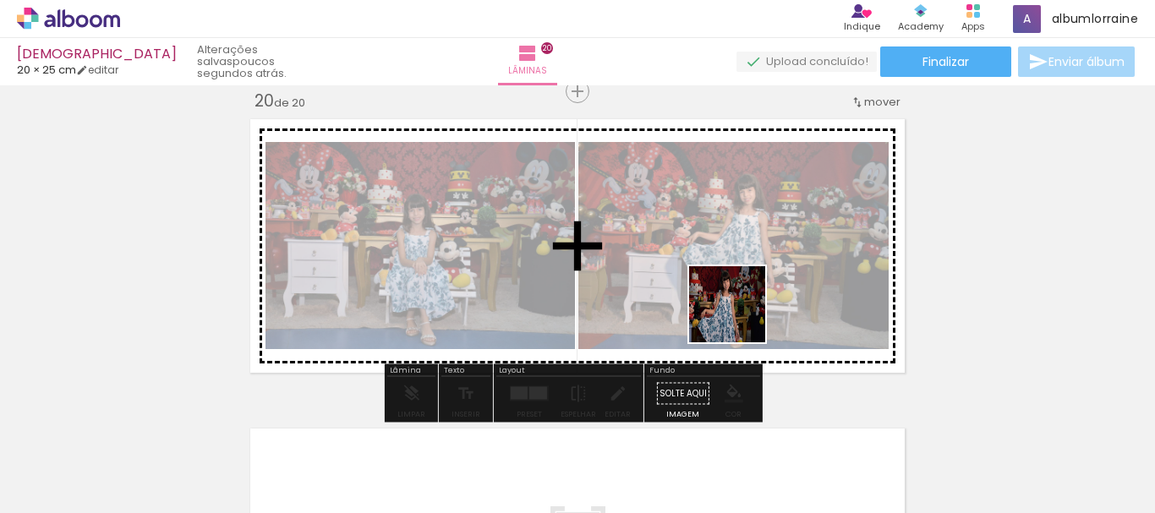
drag, startPoint x: 752, startPoint y: 466, endPoint x: 737, endPoint y: 308, distance: 158.9
click at [737, 308] on quentale-workspace at bounding box center [577, 256] width 1155 height 513
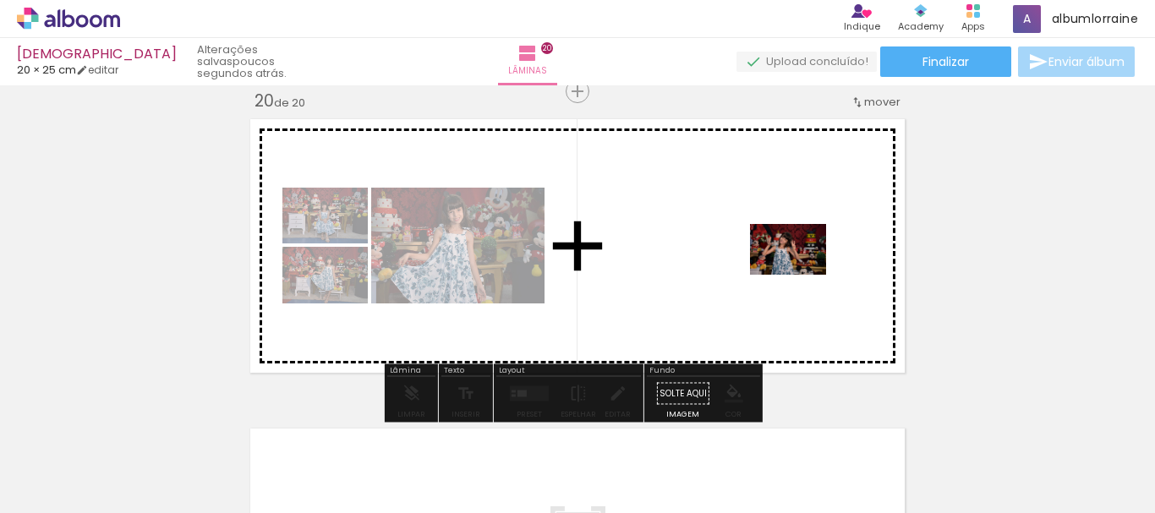
drag, startPoint x: 861, startPoint y: 474, endPoint x: 801, endPoint y: 275, distance: 208.4
click at [801, 275] on quentale-workspace at bounding box center [577, 256] width 1155 height 513
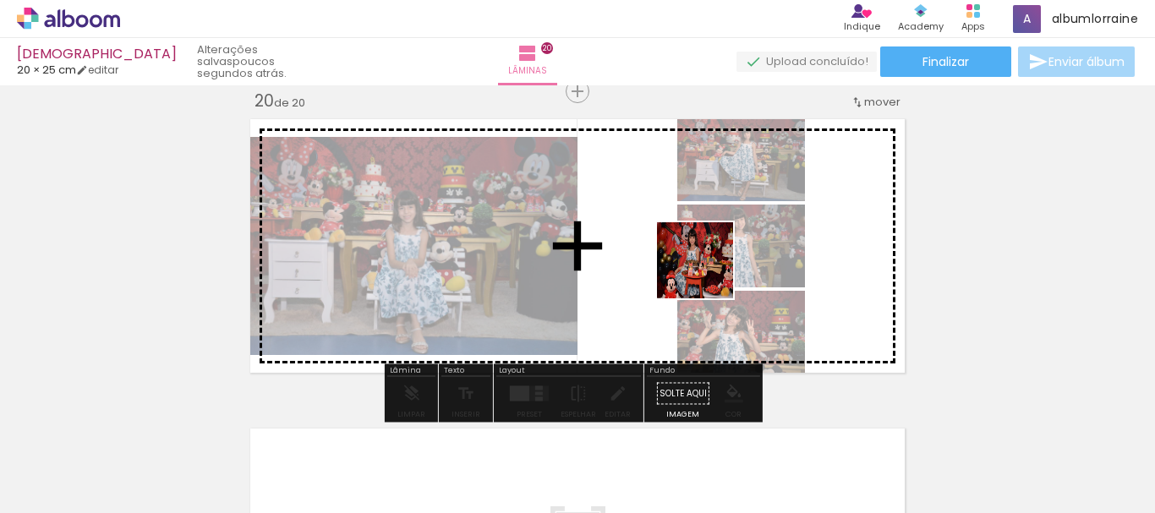
drag, startPoint x: 945, startPoint y: 472, endPoint x: 690, endPoint y: 266, distance: 327.1
click at [690, 266] on quentale-workspace at bounding box center [577, 256] width 1155 height 513
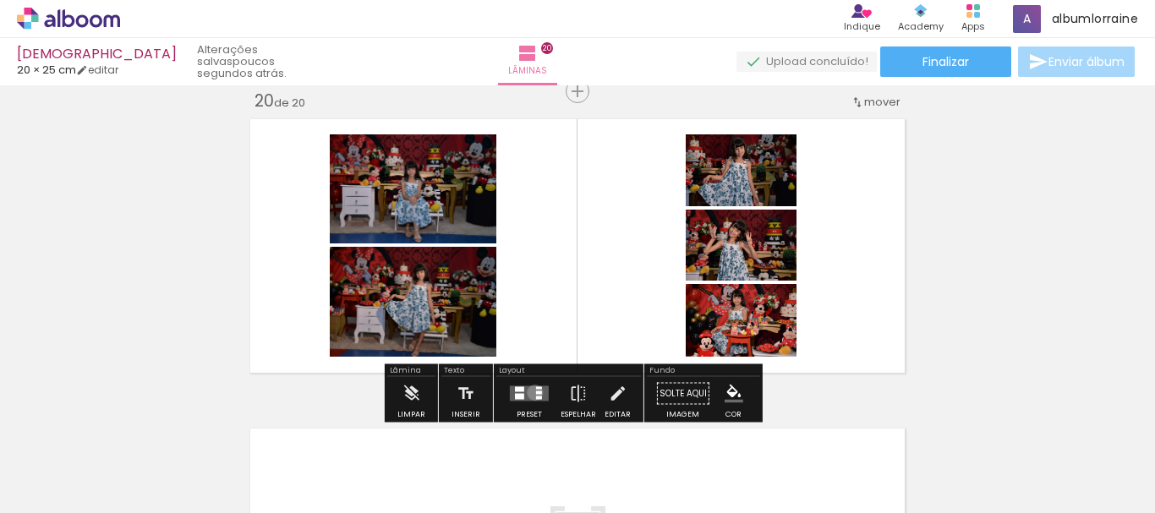
click at [531, 392] on quentale-layouter at bounding box center [529, 393] width 39 height 15
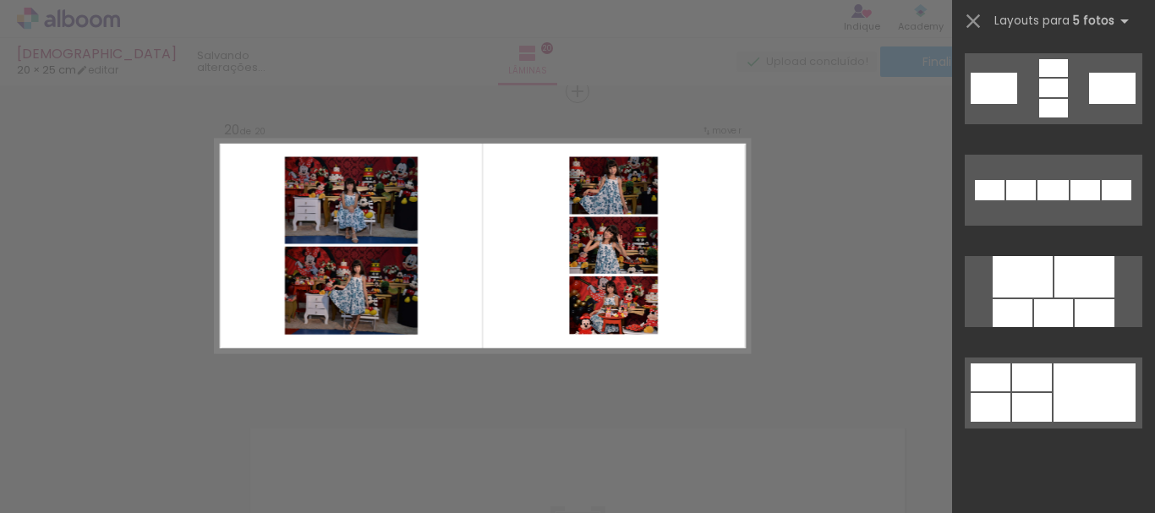
scroll to position [0, 0]
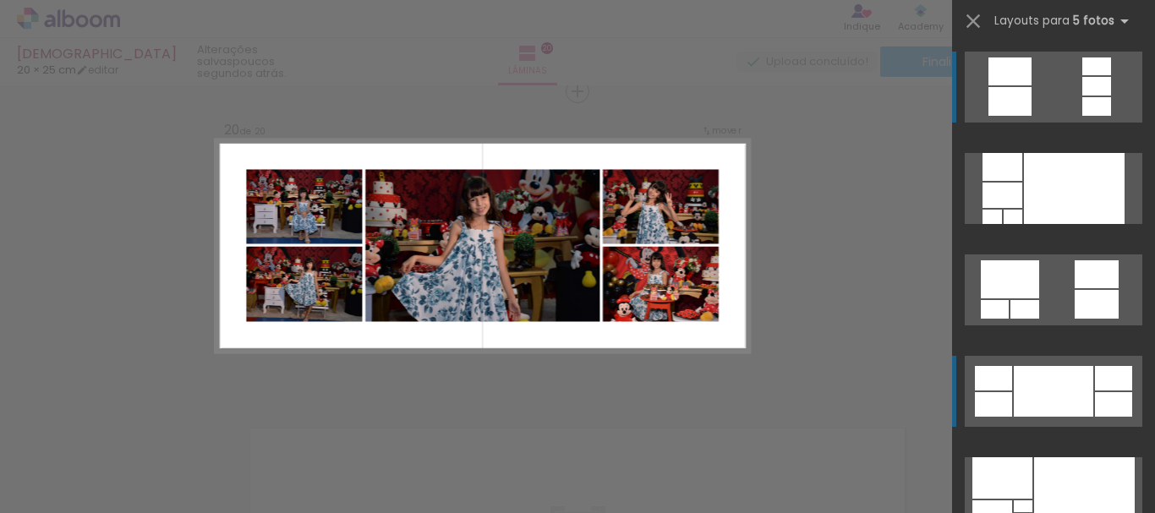
click at [1043, 386] on div at bounding box center [1053, 391] width 79 height 51
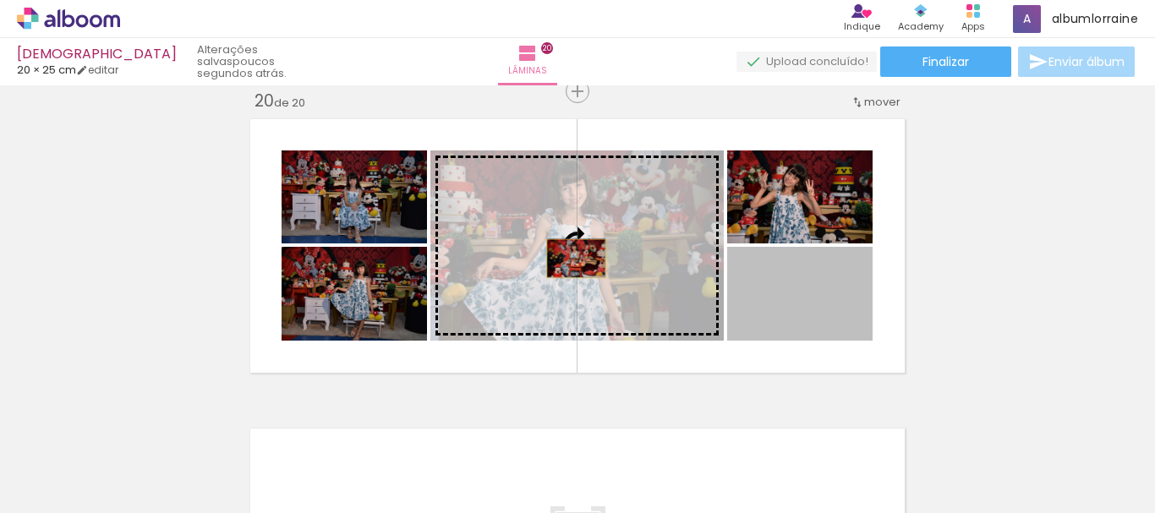
drag, startPoint x: 830, startPoint y: 311, endPoint x: 570, endPoint y: 259, distance: 265.7
click at [0, 0] on slot at bounding box center [0, 0] width 0 height 0
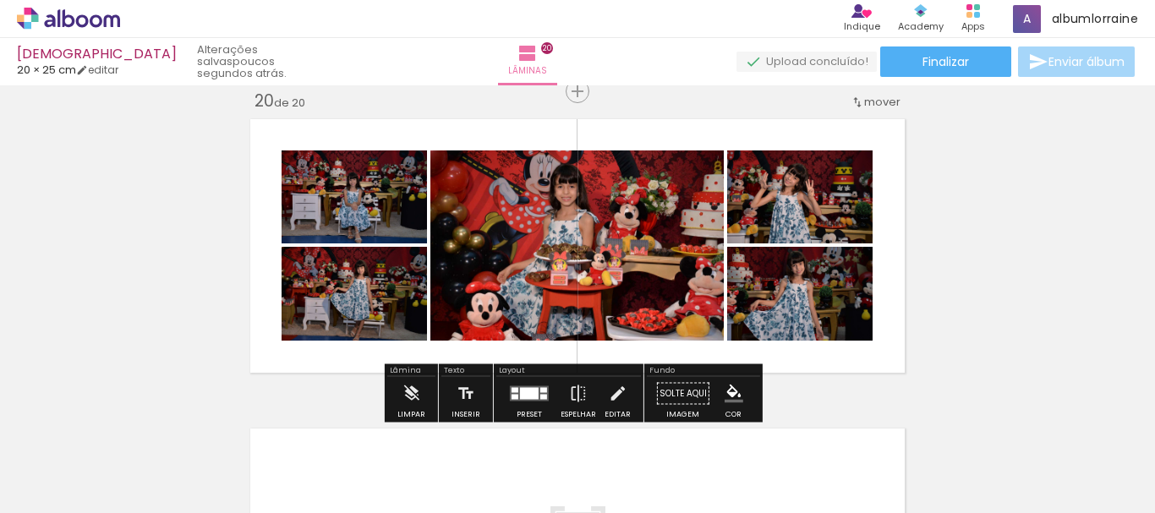
click at [816, 179] on div at bounding box center [800, 168] width 66 height 27
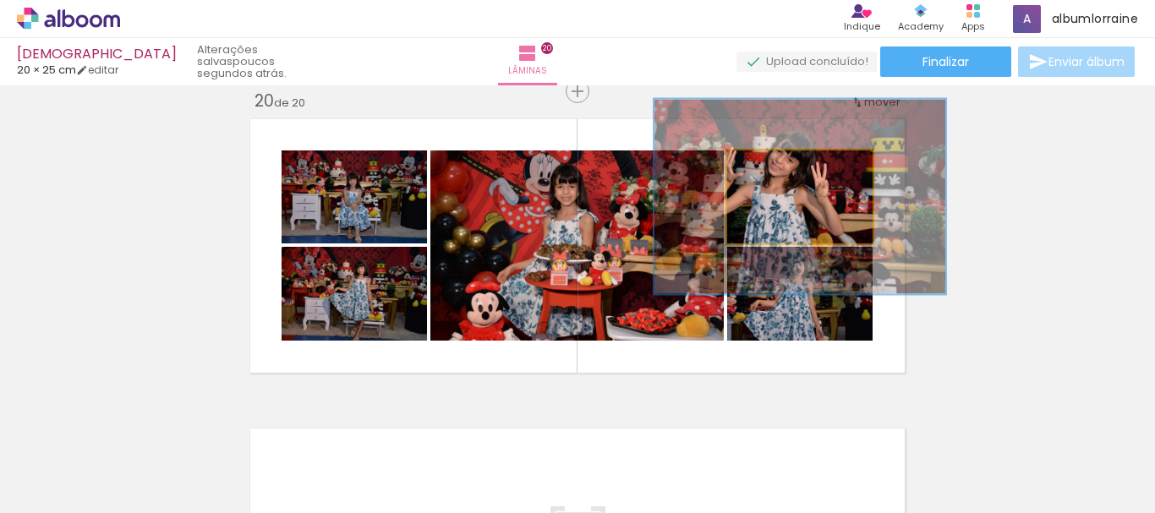
click at [849, 175] on quentale-photo at bounding box center [799, 197] width 145 height 93
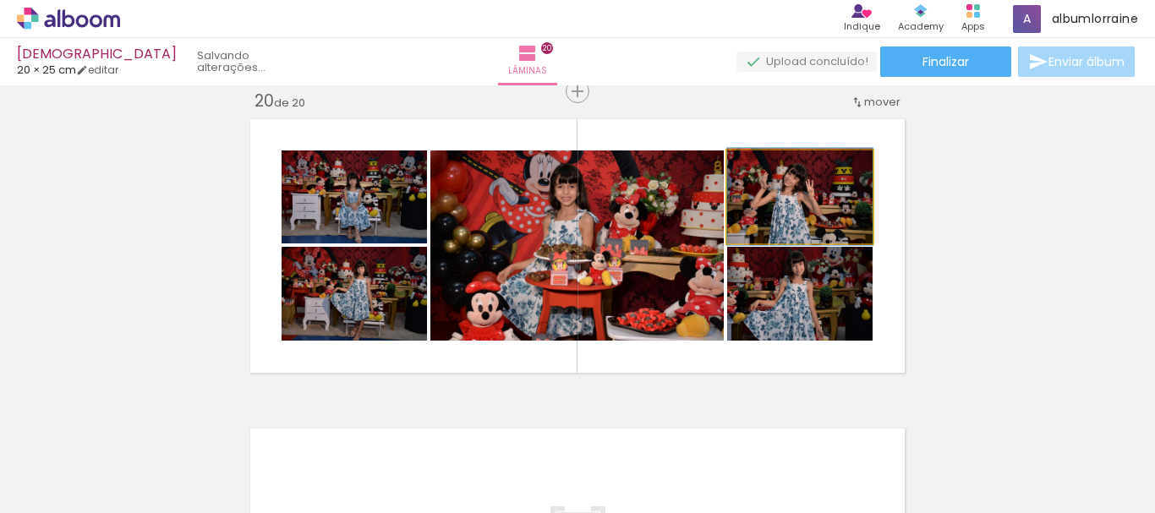
type paper-slider "100"
click at [727, 171] on quentale-photo at bounding box center [799, 197] width 145 height 93
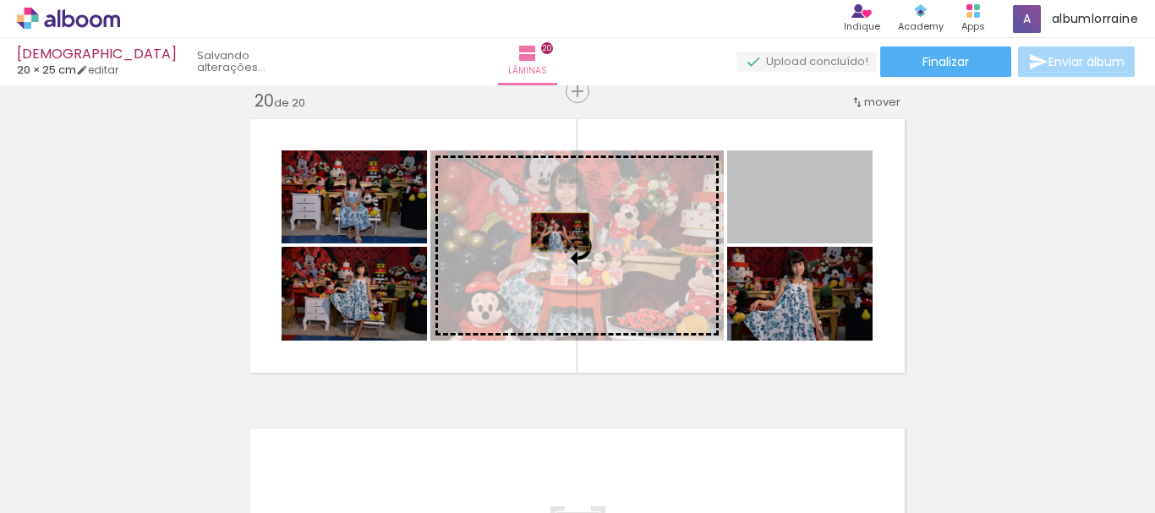
drag, startPoint x: 827, startPoint y: 215, endPoint x: 554, endPoint y: 232, distance: 273.7
click at [0, 0] on slot at bounding box center [0, 0] width 0 height 0
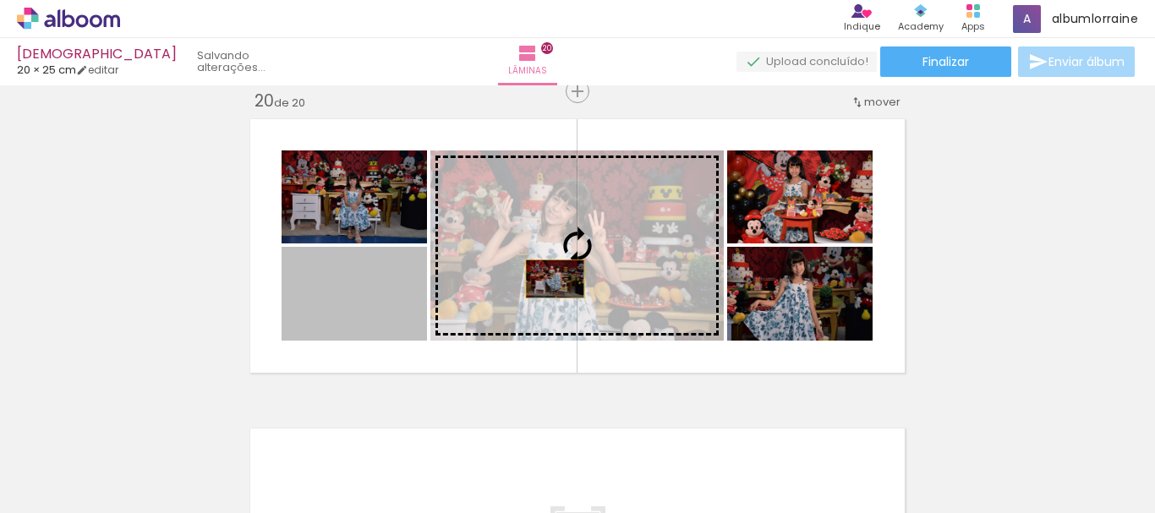
drag, startPoint x: 370, startPoint y: 309, endPoint x: 549, endPoint y: 279, distance: 180.9
click at [0, 0] on slot at bounding box center [0, 0] width 0 height 0
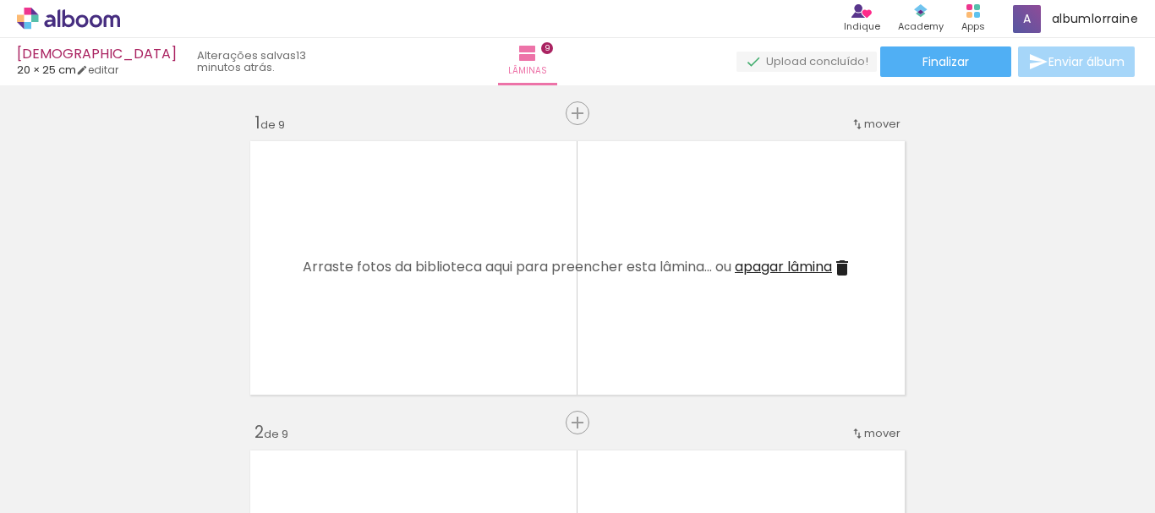
scroll to position [0, 1810]
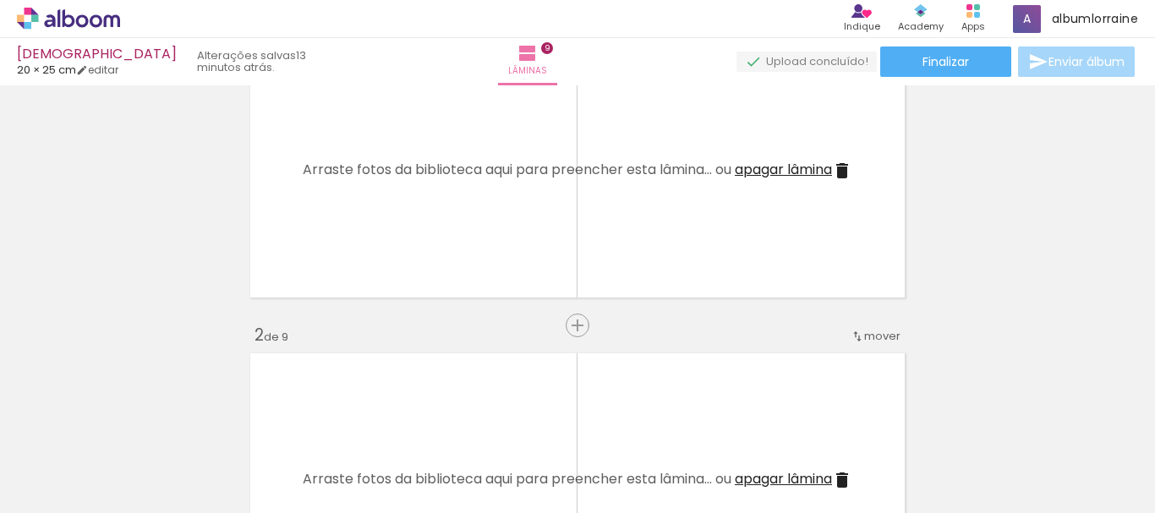
scroll to position [0, 0]
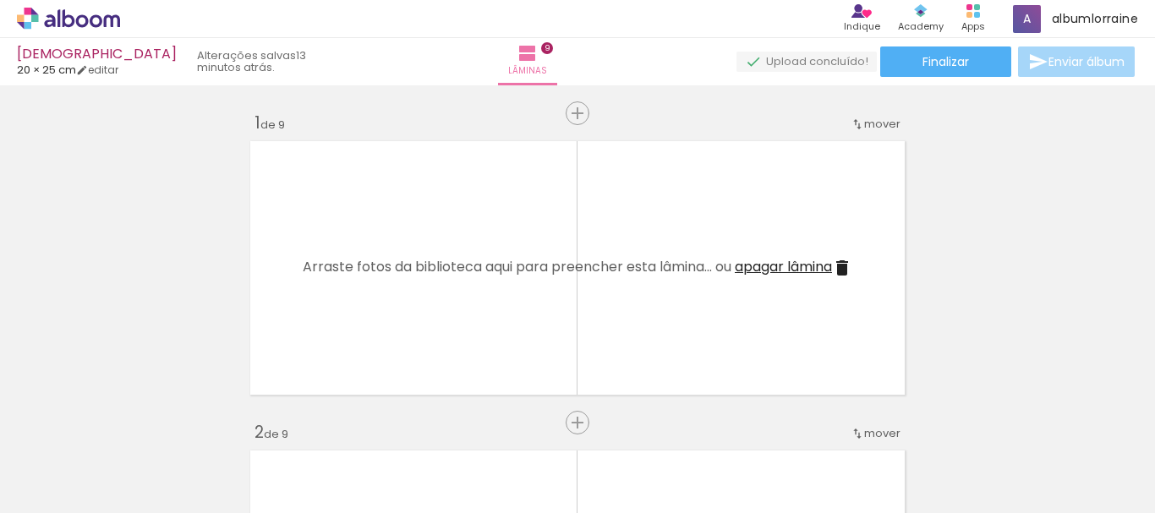
click at [759, 271] on span "apagar lâmina" at bounding box center [783, 266] width 97 height 19
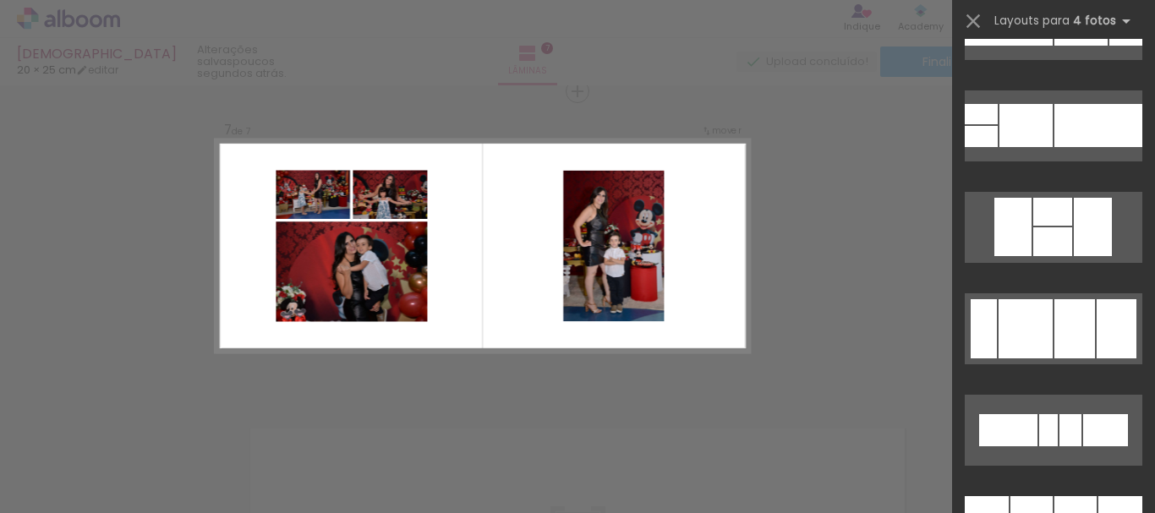
scroll to position [18909, 0]
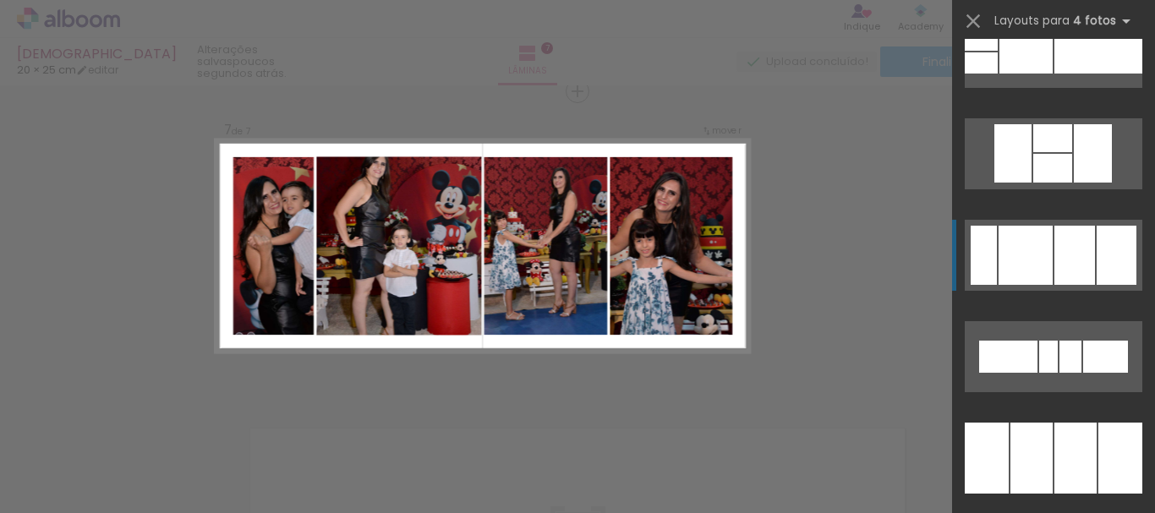
click at [1029, 255] on div at bounding box center [1026, 255] width 54 height 59
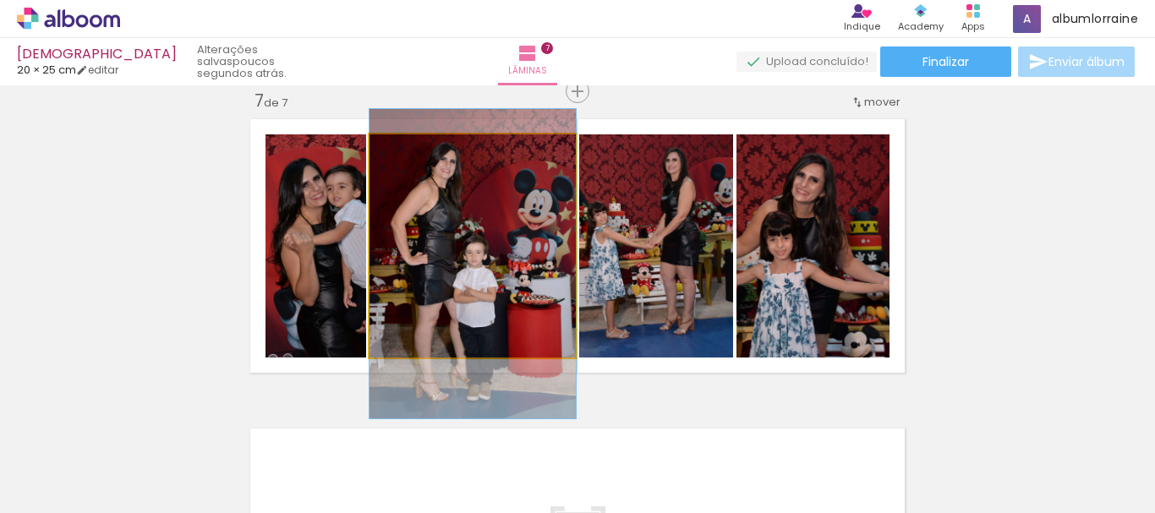
drag, startPoint x: 534, startPoint y: 235, endPoint x: 534, endPoint y: 253, distance: 17.8
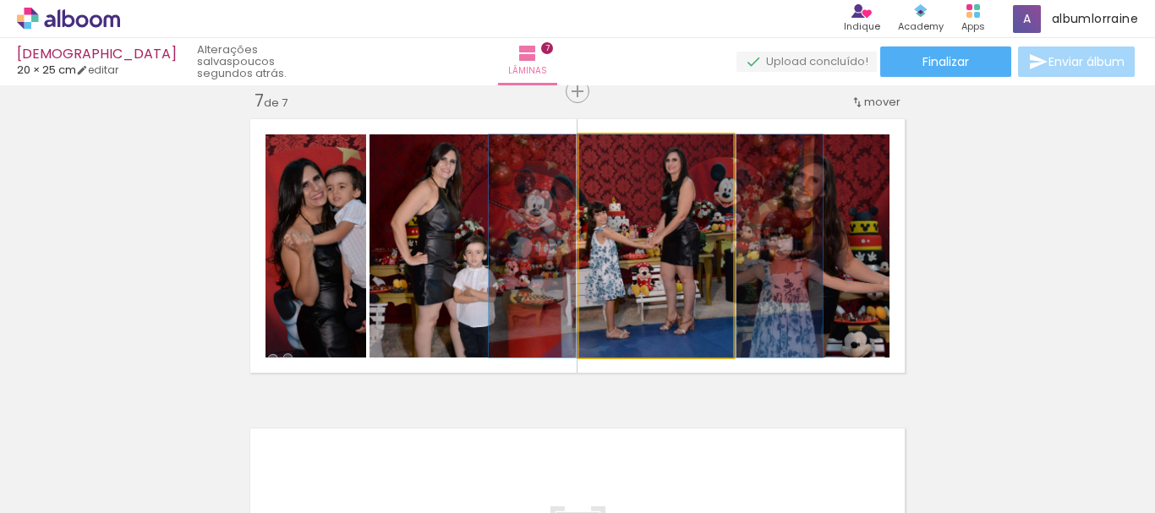
click at [668, 229] on quentale-photo at bounding box center [656, 245] width 154 height 223
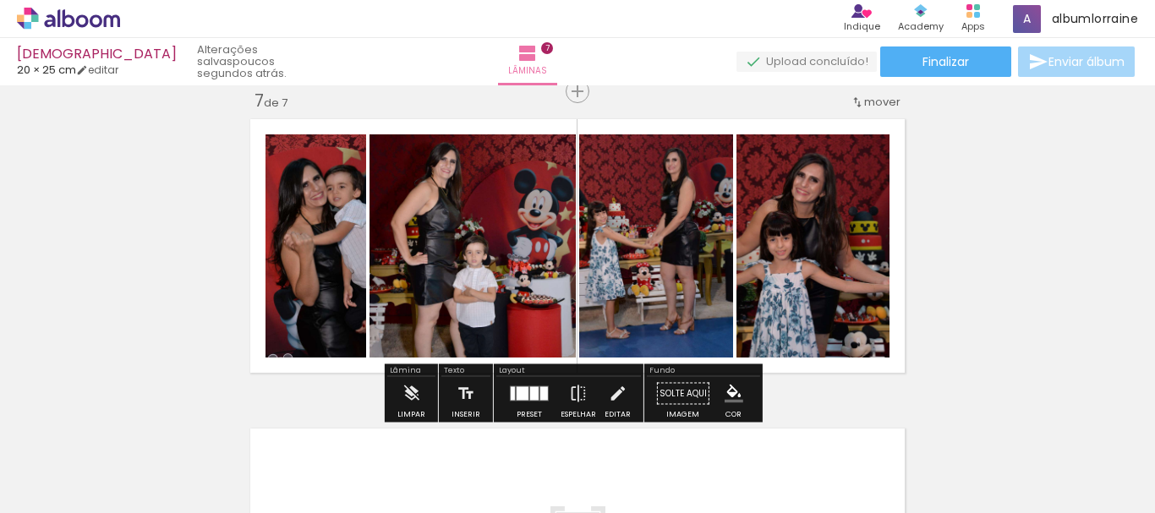
click at [320, 259] on quentale-photo at bounding box center [316, 245] width 101 height 223
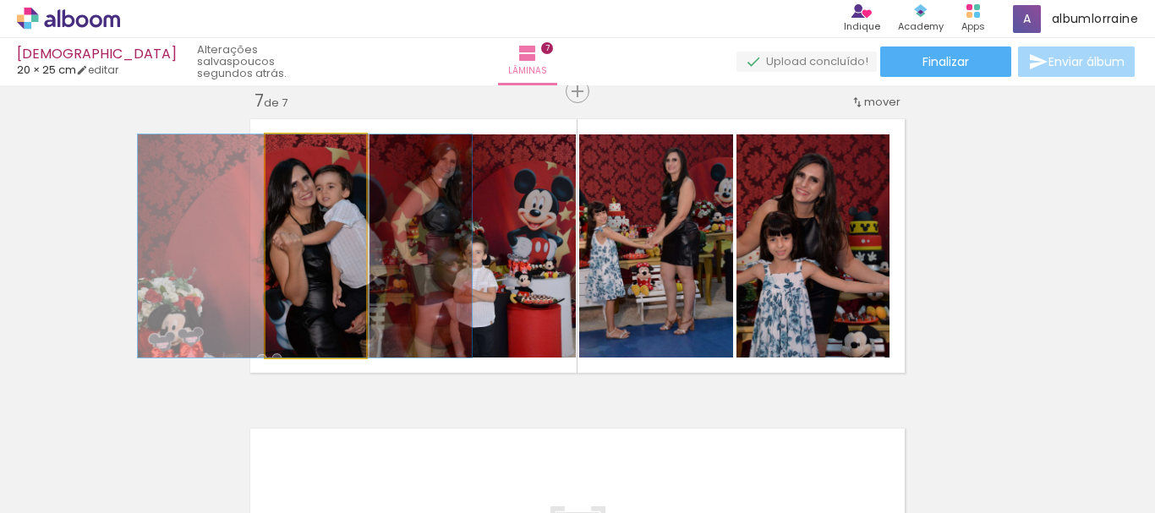
drag, startPoint x: 320, startPoint y: 259, endPoint x: 309, endPoint y: 259, distance: 11.0
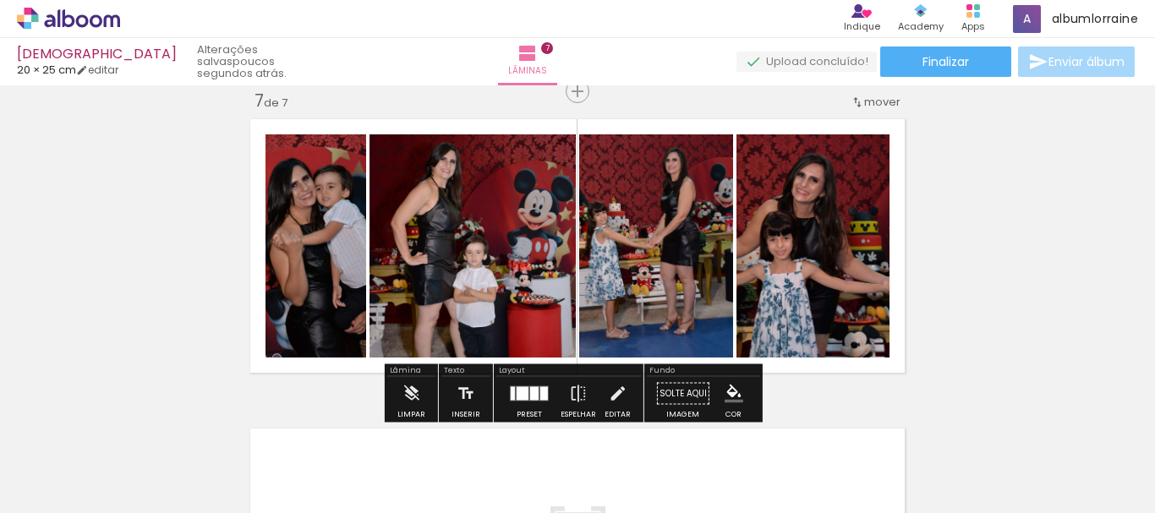
click at [523, 400] on div at bounding box center [523, 394] width 12 height 14
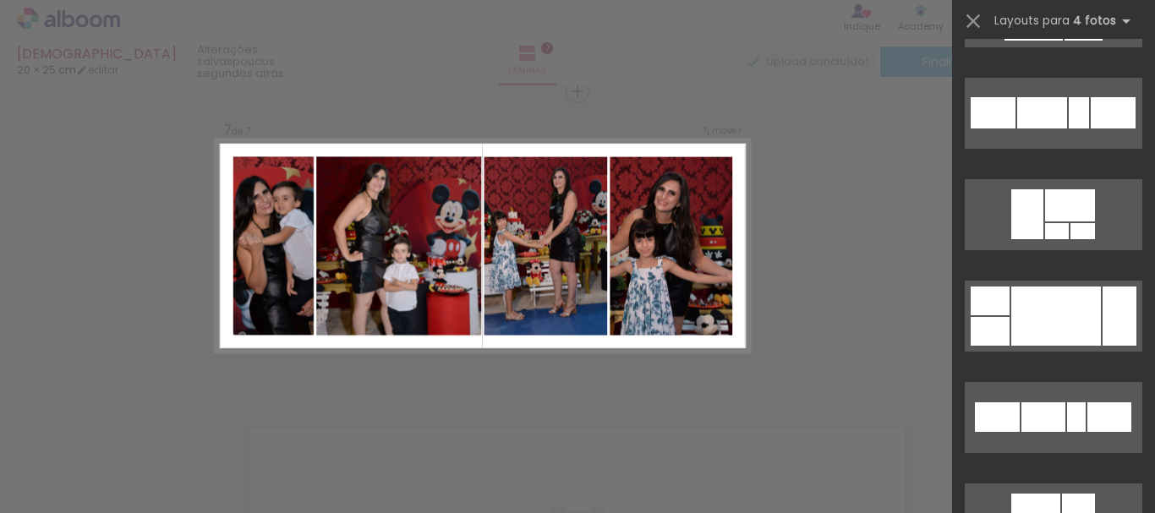
scroll to position [2630, 0]
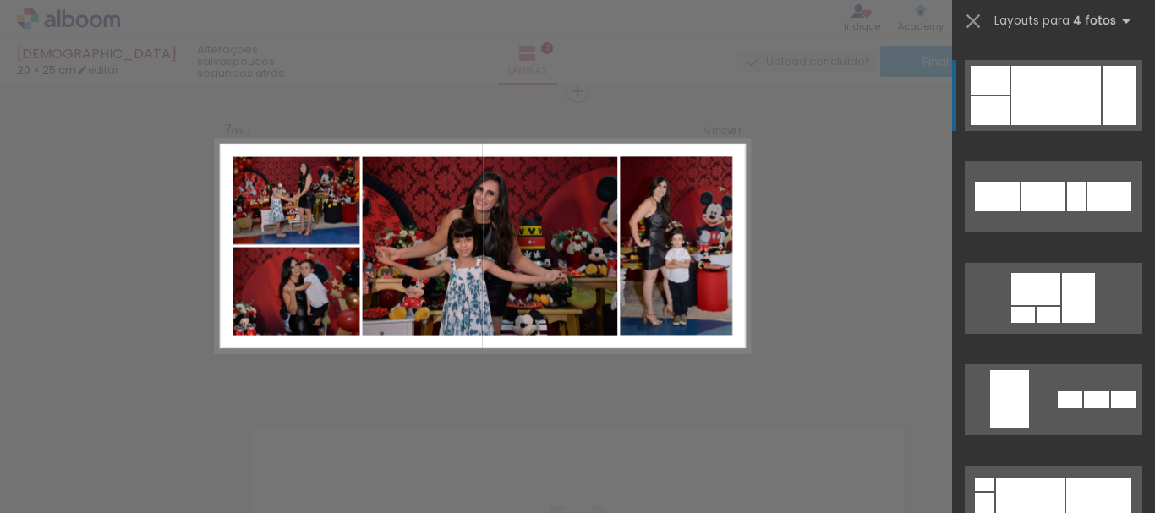
click at [1038, 91] on div at bounding box center [1056, 95] width 90 height 59
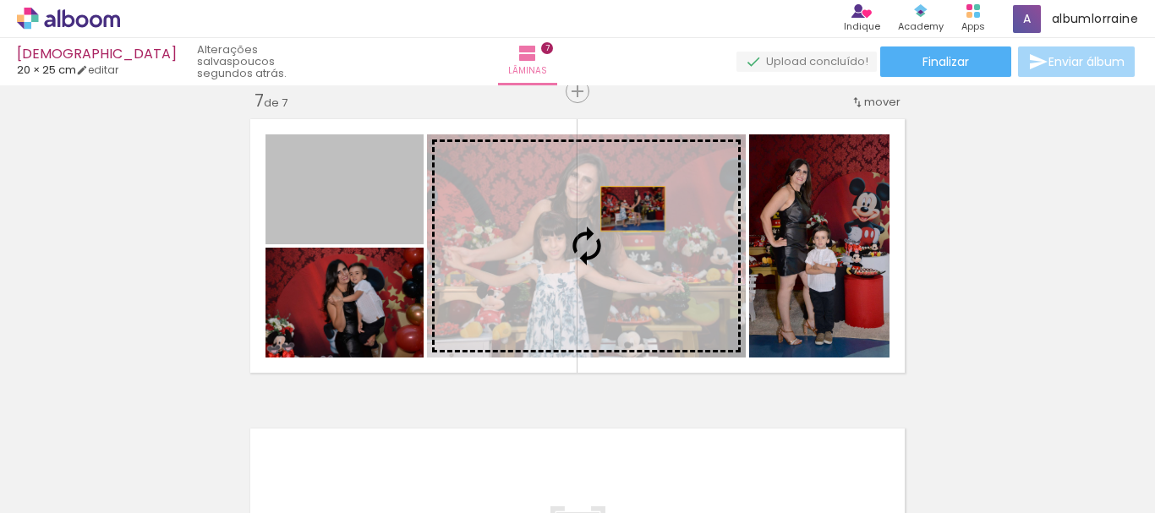
drag, startPoint x: 376, startPoint y: 205, endPoint x: 627, endPoint y: 209, distance: 250.3
click at [0, 0] on slot at bounding box center [0, 0] width 0 height 0
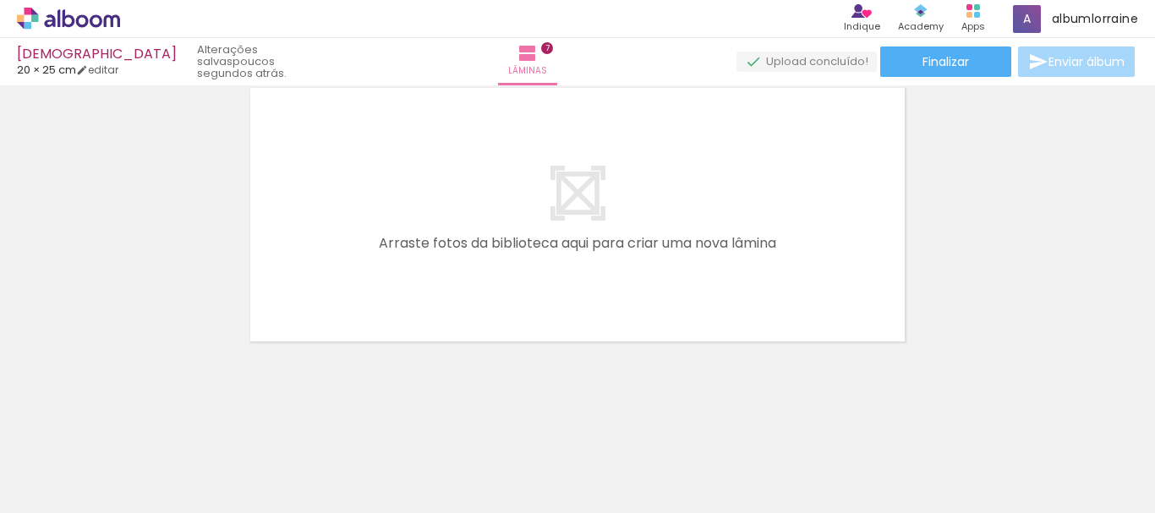
scroll to position [0, 2005]
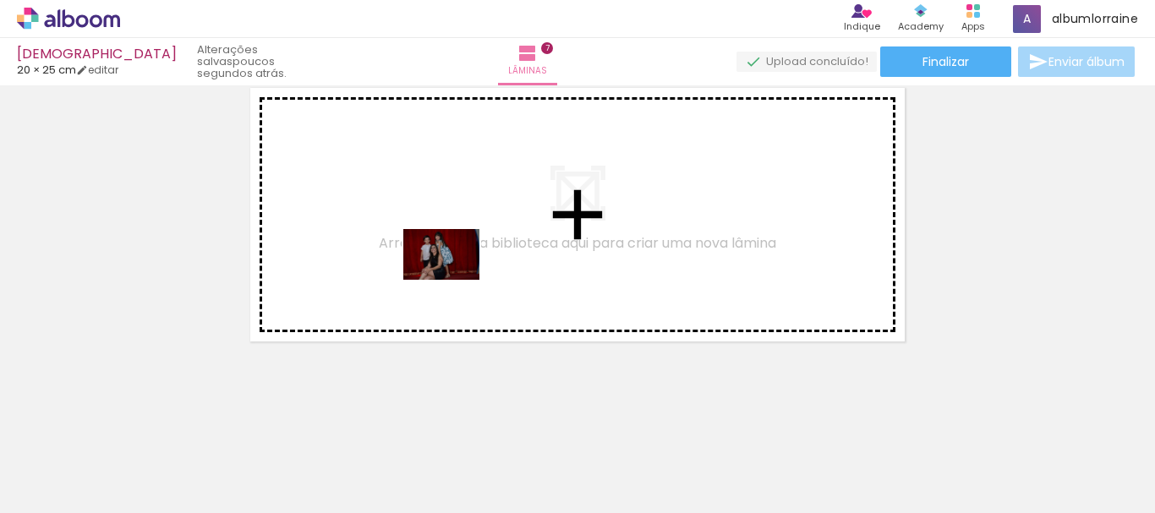
drag, startPoint x: 516, startPoint y: 473, endPoint x: 454, endPoint y: 280, distance: 202.4
click at [454, 280] on quentale-workspace at bounding box center [577, 256] width 1155 height 513
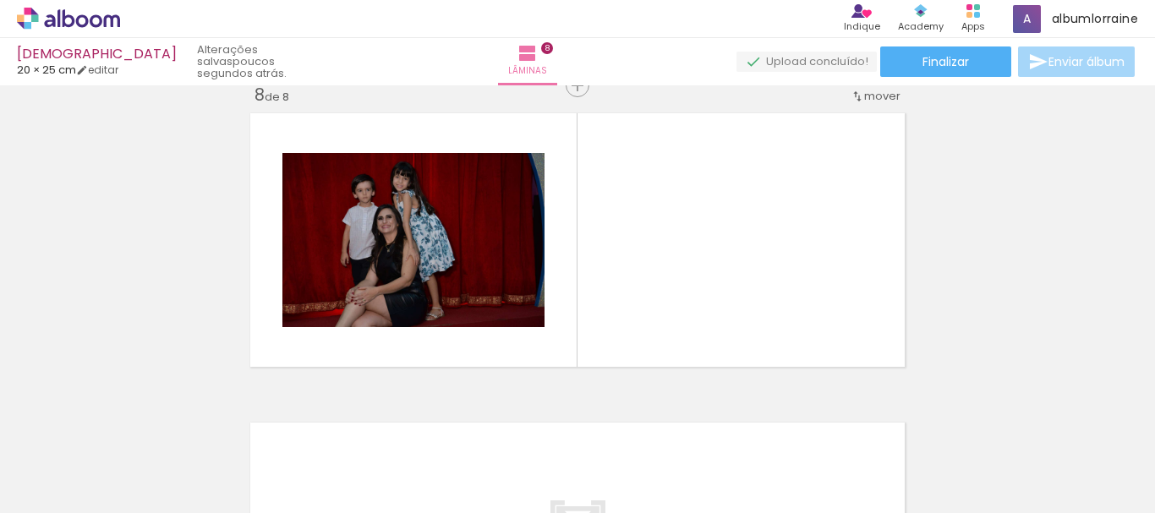
scroll to position [2189, 0]
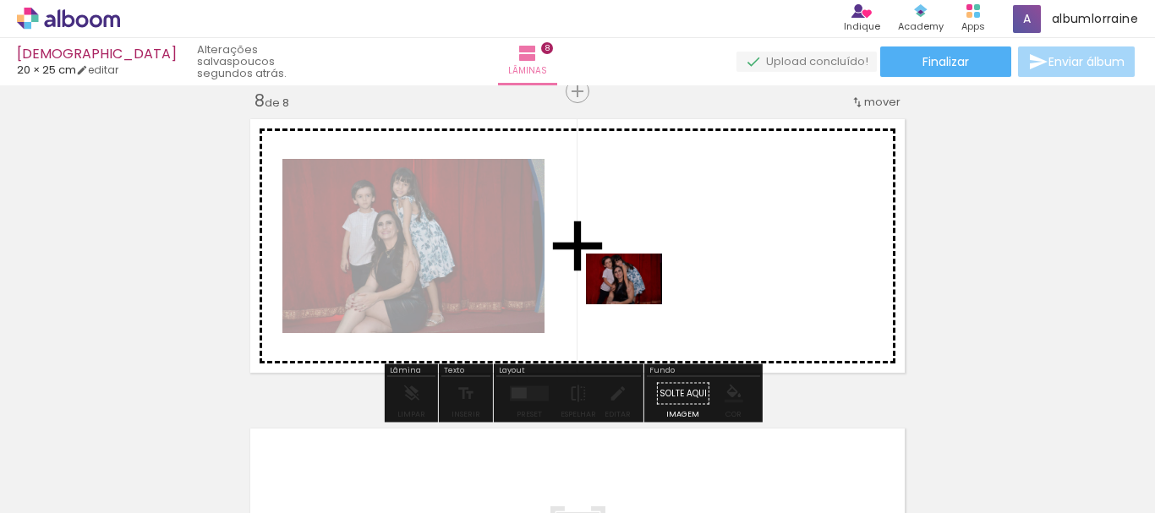
drag, startPoint x: 641, startPoint y: 471, endPoint x: 637, endPoint y: 304, distance: 166.6
click at [637, 304] on quentale-workspace at bounding box center [577, 256] width 1155 height 513
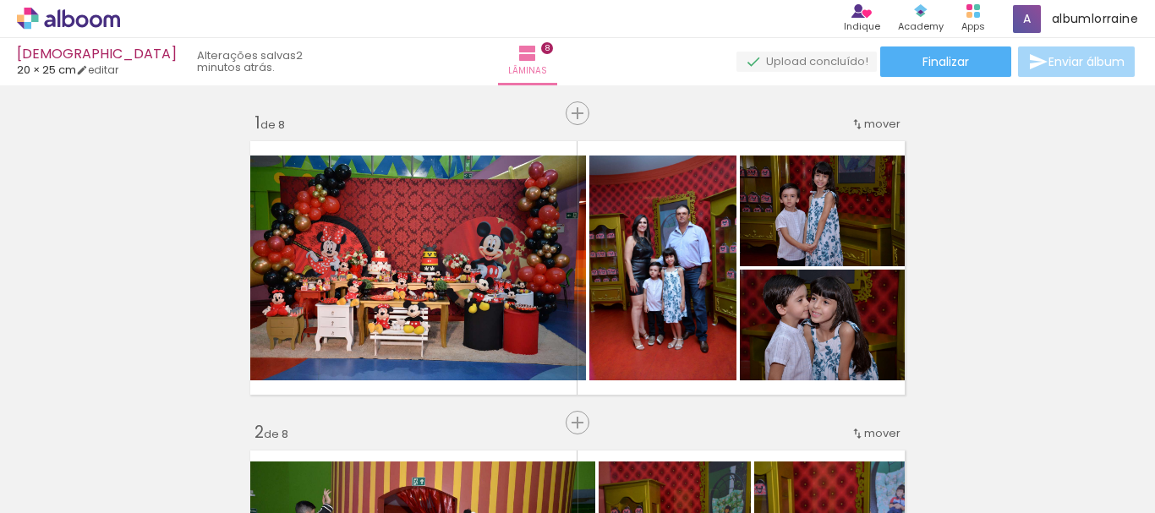
click at [0, 0] on slot at bounding box center [0, 0] width 0 height 0
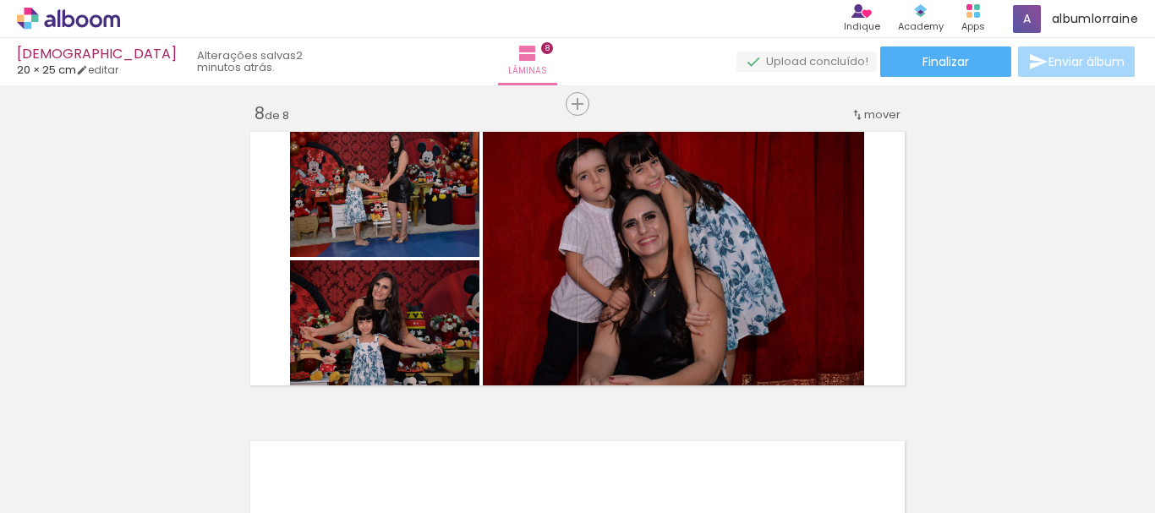
scroll to position [2183, 0]
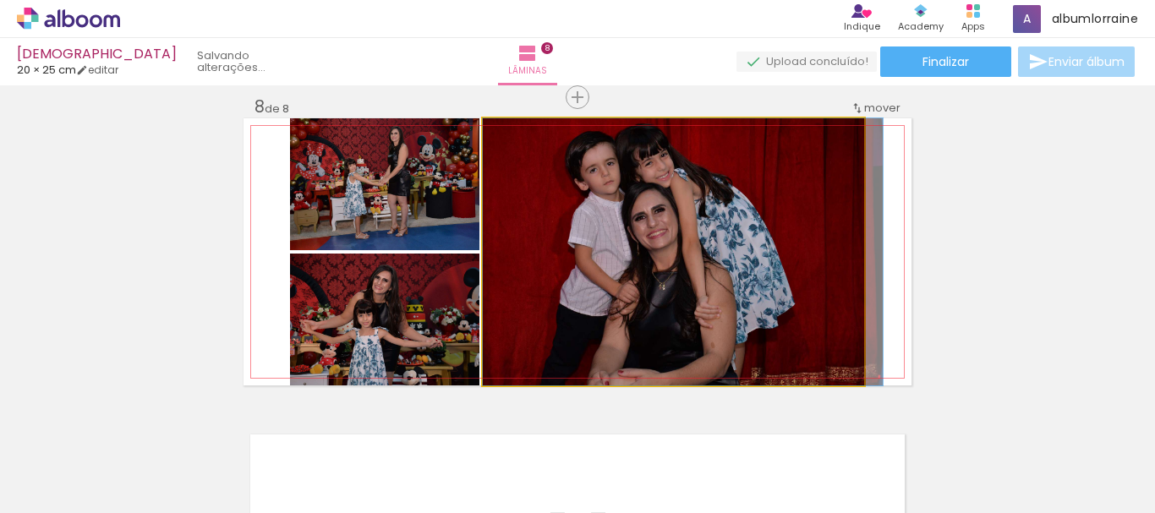
drag, startPoint x: 707, startPoint y: 270, endPoint x: 717, endPoint y: 270, distance: 10.1
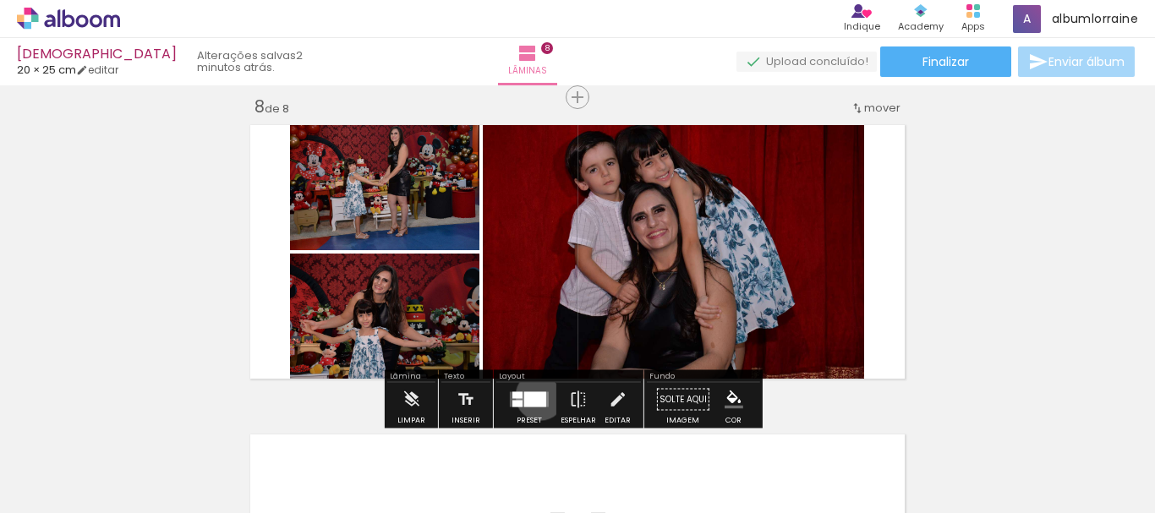
click at [536, 396] on div at bounding box center [535, 399] width 22 height 15
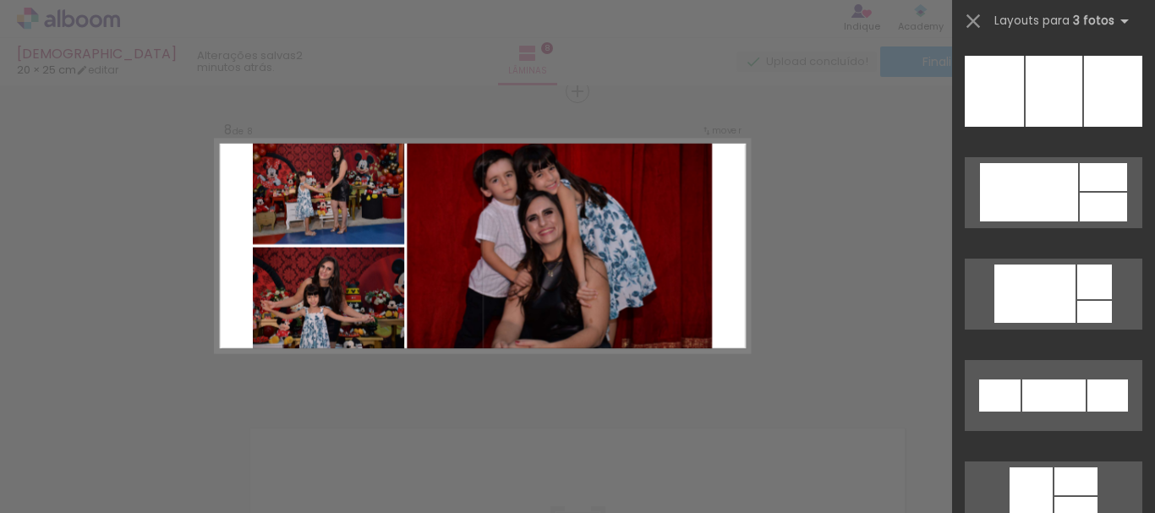
scroll to position [5122, 0]
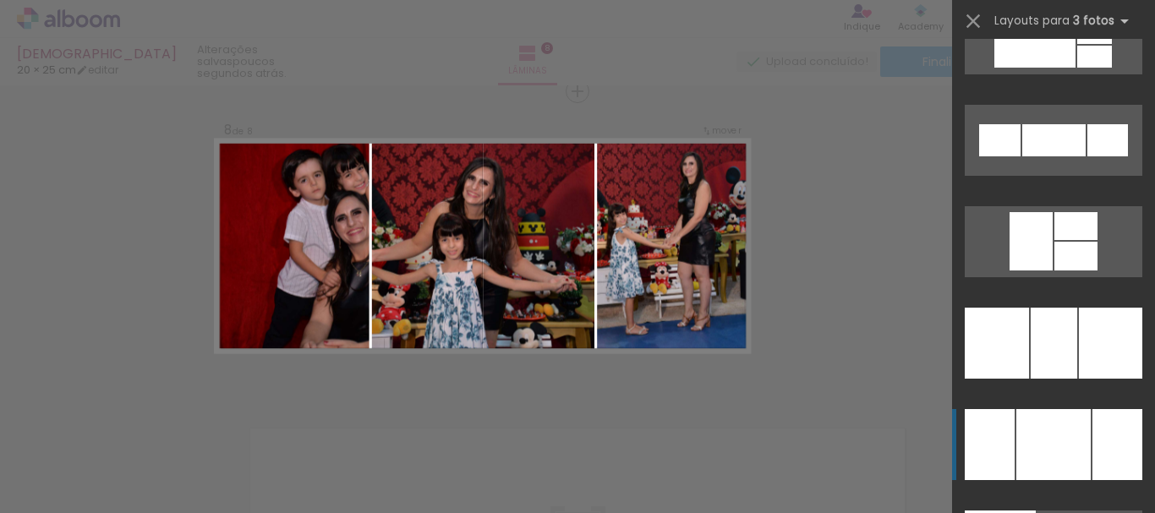
click at [1052, 446] on div at bounding box center [1053, 444] width 74 height 71
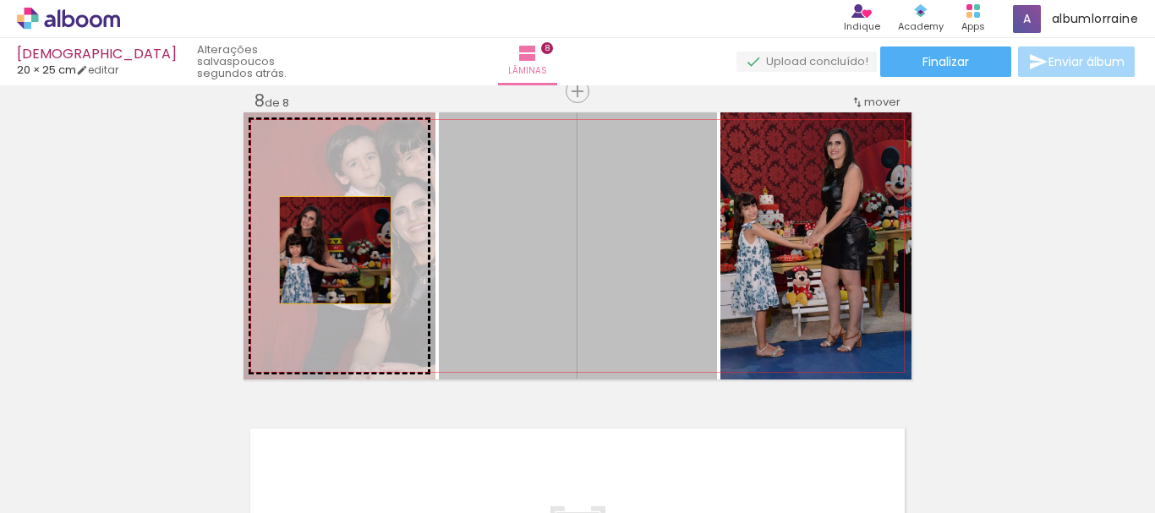
drag, startPoint x: 626, startPoint y: 272, endPoint x: 329, endPoint y: 250, distance: 297.6
click at [0, 0] on slot at bounding box center [0, 0] width 0 height 0
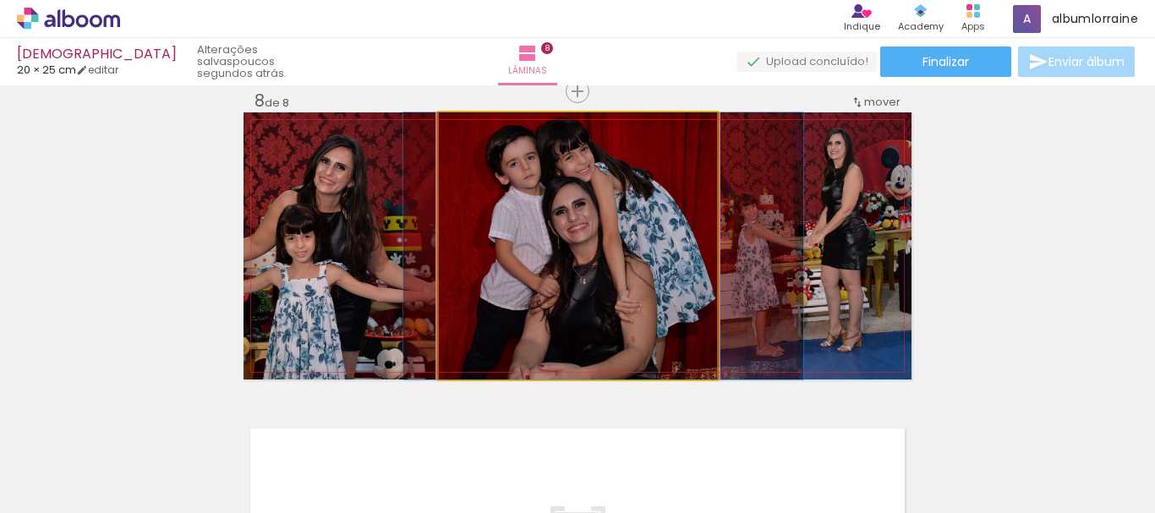
drag, startPoint x: 594, startPoint y: 228, endPoint x: 610, endPoint y: 228, distance: 15.2
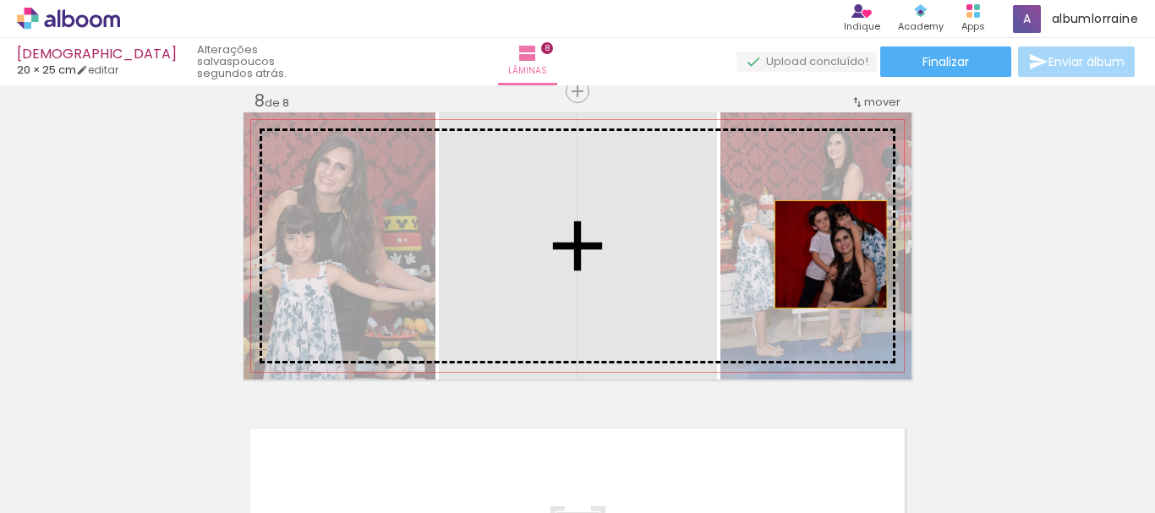
drag, startPoint x: 625, startPoint y: 236, endPoint x: 825, endPoint y: 255, distance: 200.4
click at [0, 0] on slot at bounding box center [0, 0] width 0 height 0
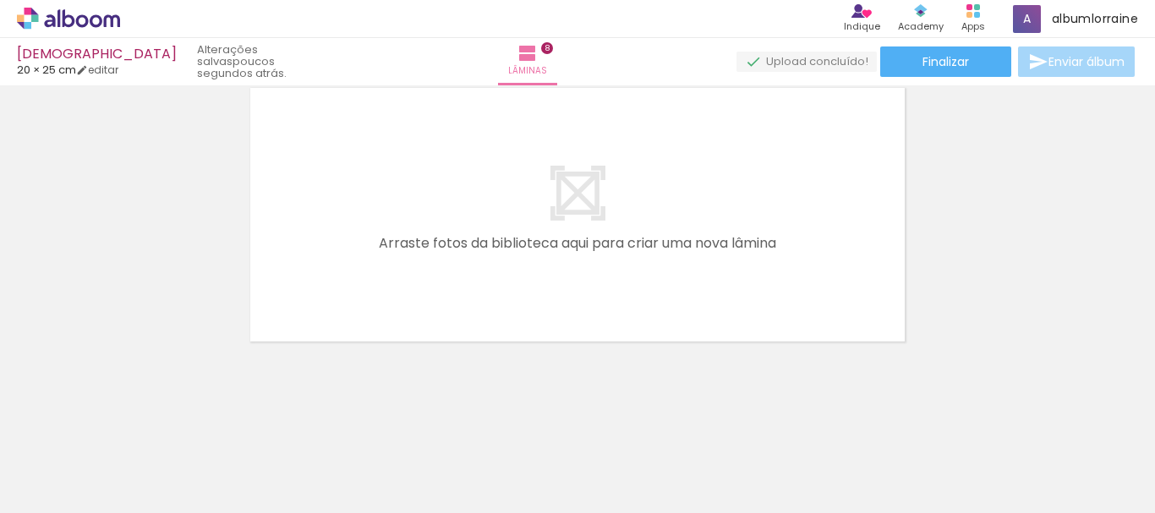
scroll to position [2107, 0]
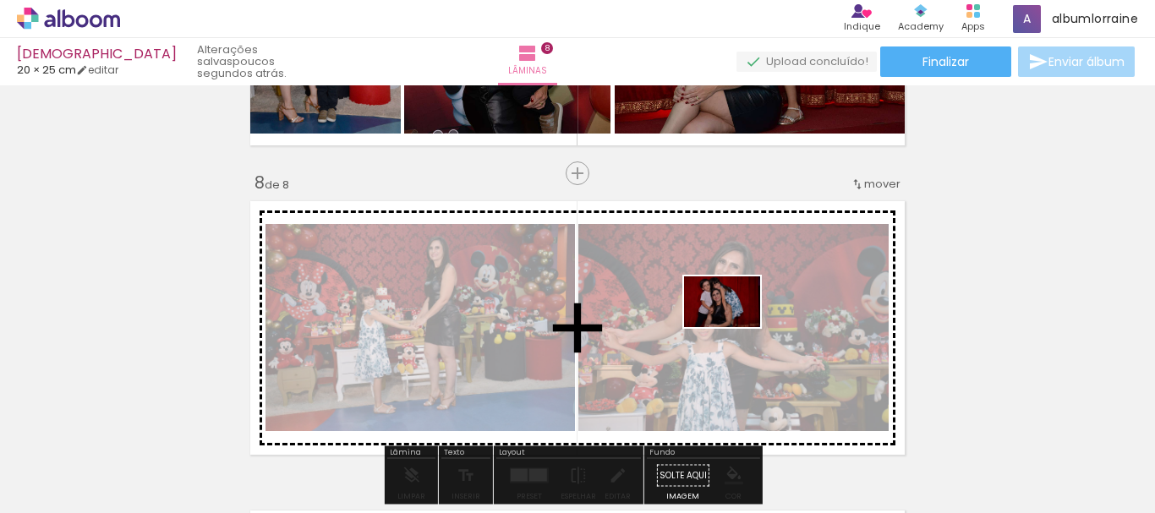
drag, startPoint x: 855, startPoint y: 459, endPoint x: 735, endPoint y: 327, distance: 178.4
click at [735, 327] on quentale-workspace at bounding box center [577, 256] width 1155 height 513
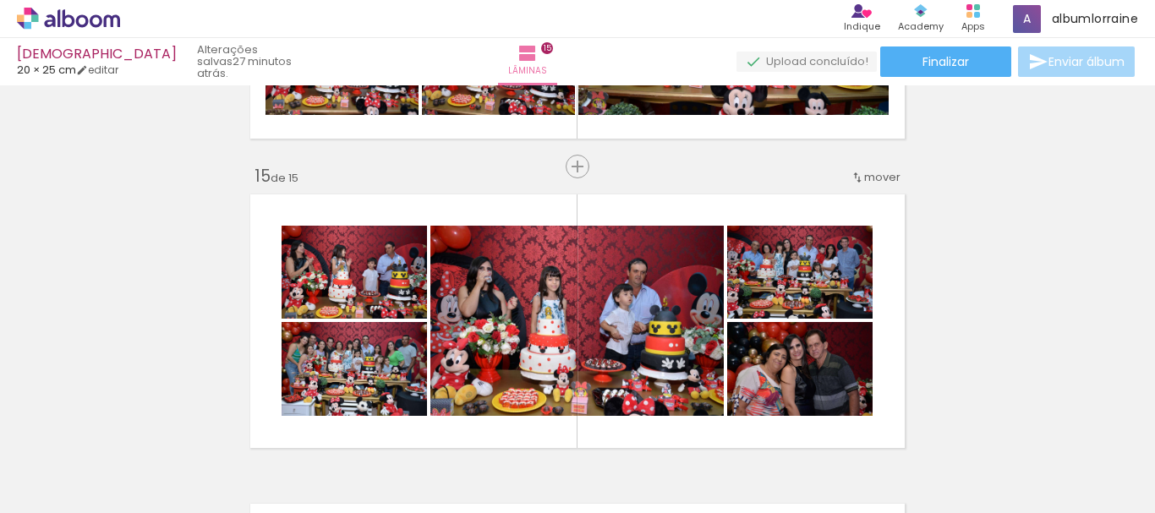
scroll to position [0, 4671]
click at [964, 64] on span "Finalizar" at bounding box center [946, 62] width 47 height 12
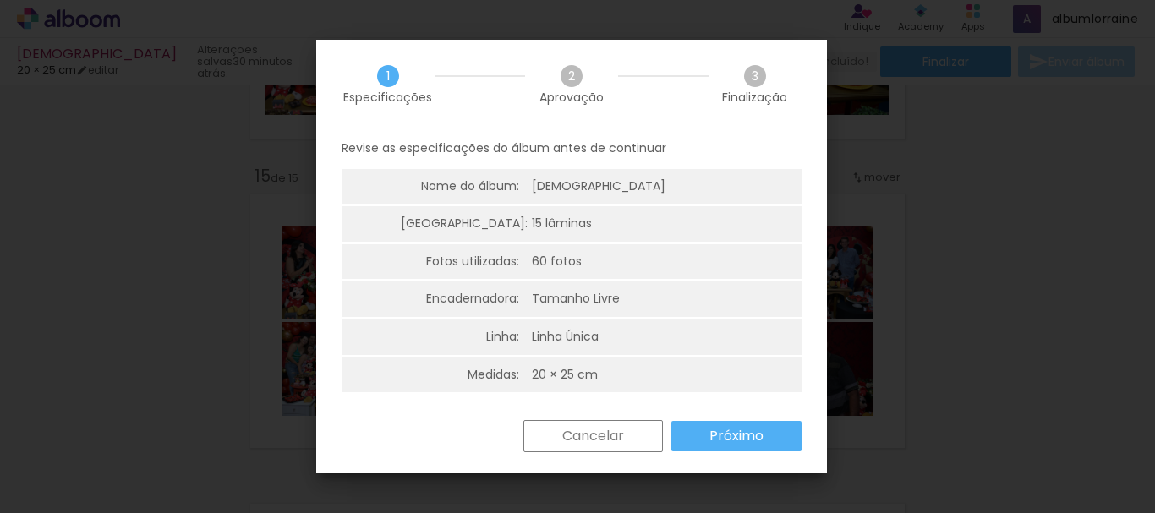
click at [0, 0] on slot "Próximo" at bounding box center [0, 0] width 0 height 0
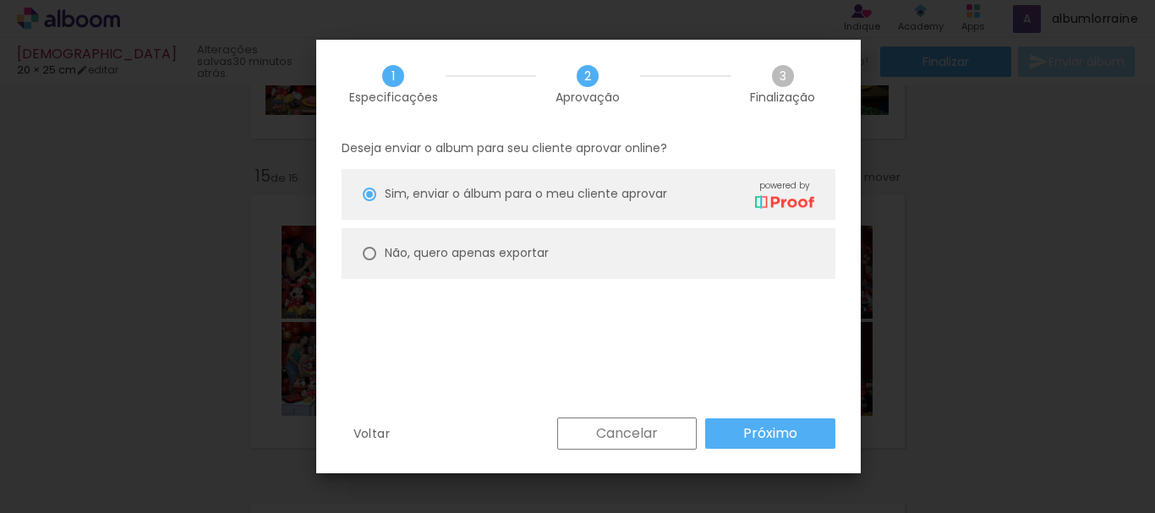
click at [490, 239] on paper-radio-button "Não, quero apenas exportar" at bounding box center [589, 253] width 494 height 51
type paper-radio-button "on"
click at [742, 427] on paper-button "Próximo" at bounding box center [770, 434] width 130 height 30
type input "Alta, 300 DPI"
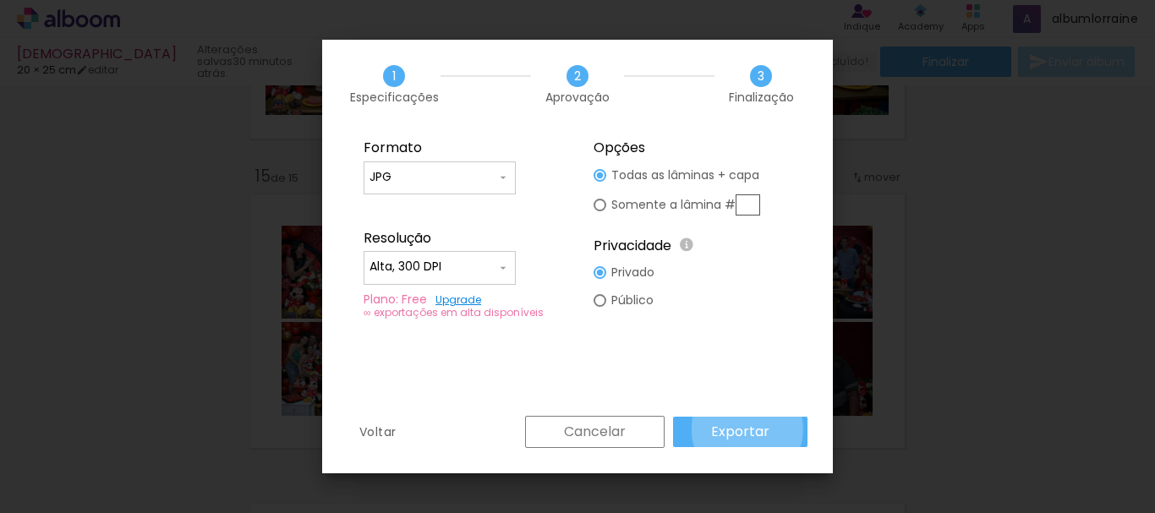
click at [0, 0] on slot "Exportar" at bounding box center [0, 0] width 0 height 0
